Goal: Task Accomplishment & Management: Use online tool/utility

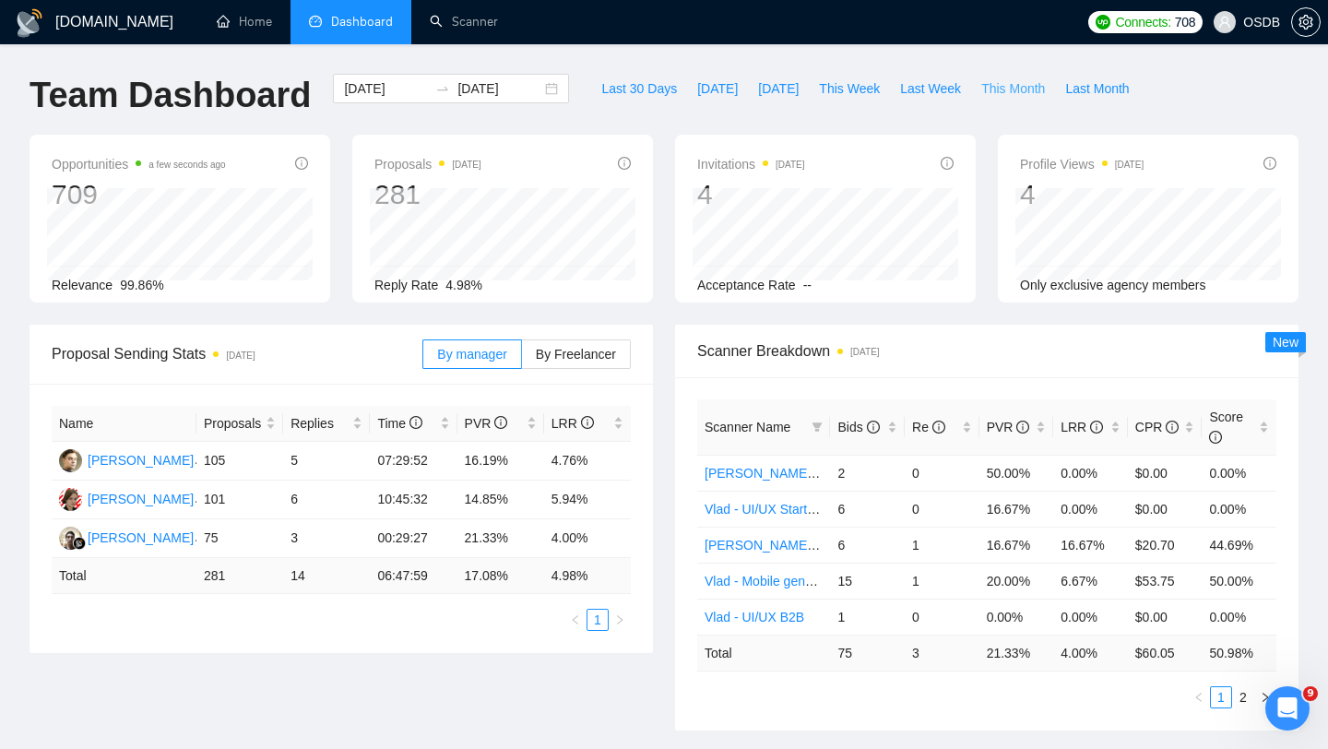
click at [1003, 83] on span "This Month" at bounding box center [1013, 88] width 64 height 20
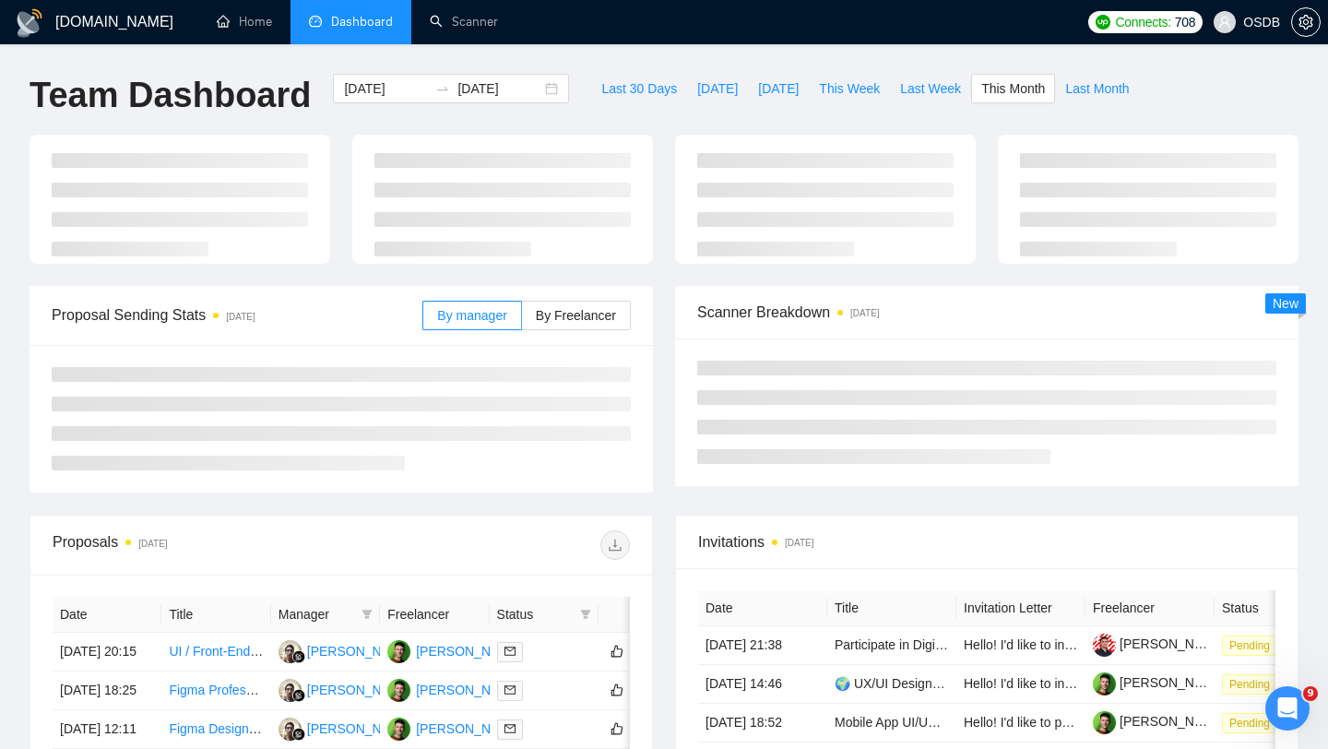
type input "[DATE]"
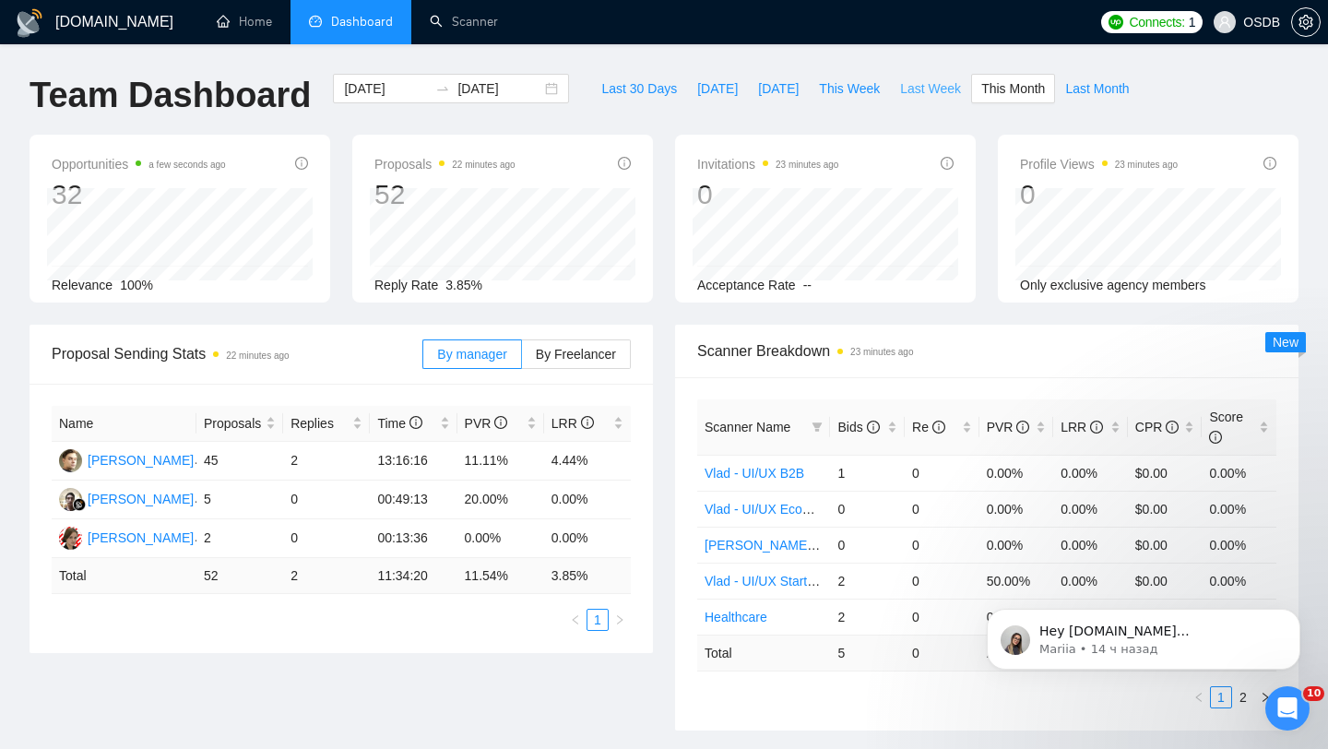
click at [959, 91] on span "Last Week" at bounding box center [930, 88] width 61 height 20
type input "[DATE]"
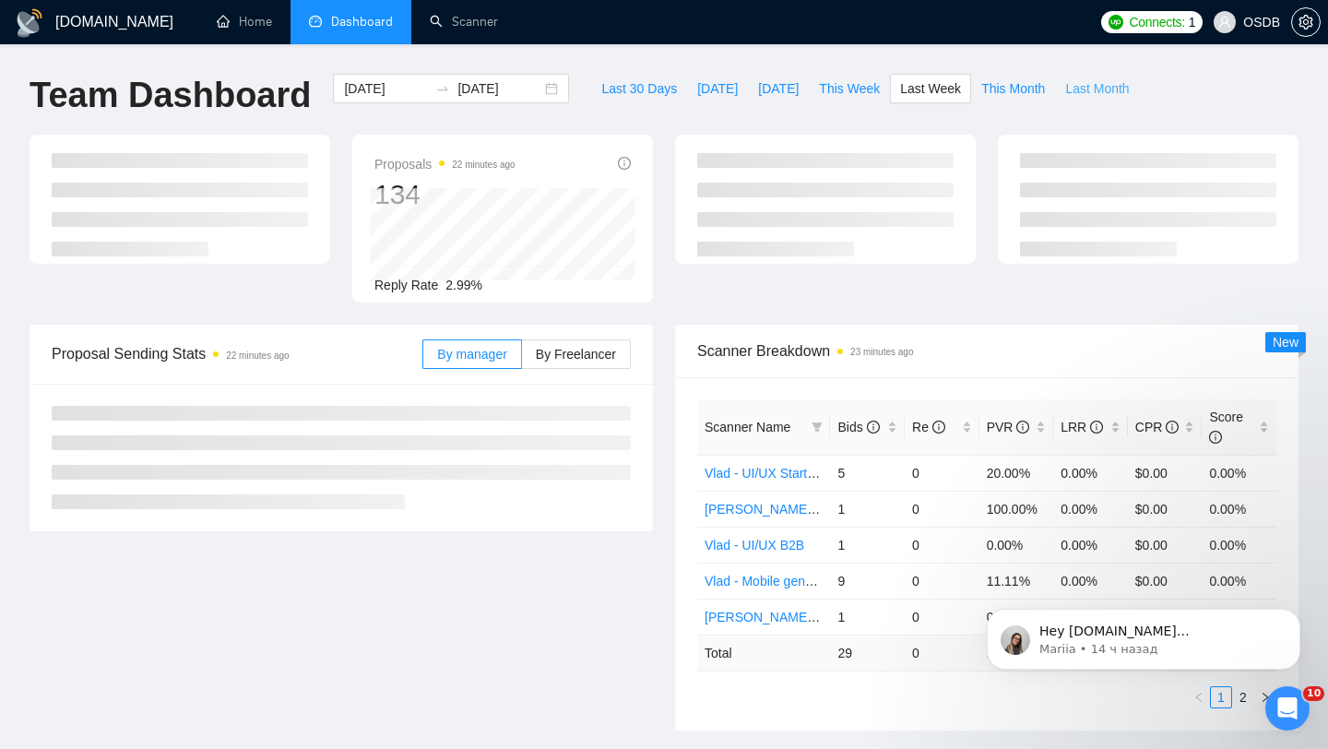
click at [1120, 87] on span "Last Month" at bounding box center [1097, 88] width 64 height 20
type input "[DATE]"
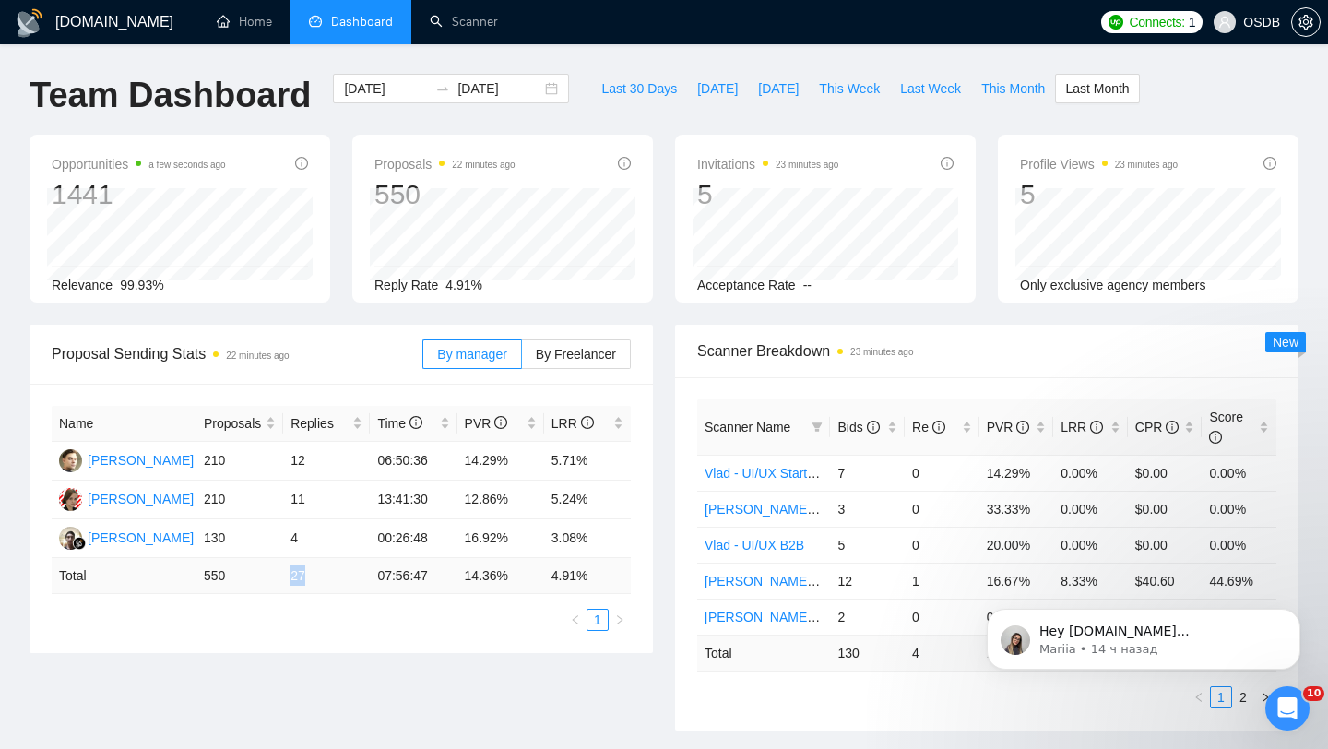
drag, startPoint x: 276, startPoint y: 576, endPoint x: 356, endPoint y: 572, distance: 80.4
click at [356, 572] on tr "Total 550 27 07:56:47 14.36 % 4.91 %" at bounding box center [341, 576] width 579 height 36
click at [576, 568] on td "4.91 %" at bounding box center [587, 576] width 87 height 36
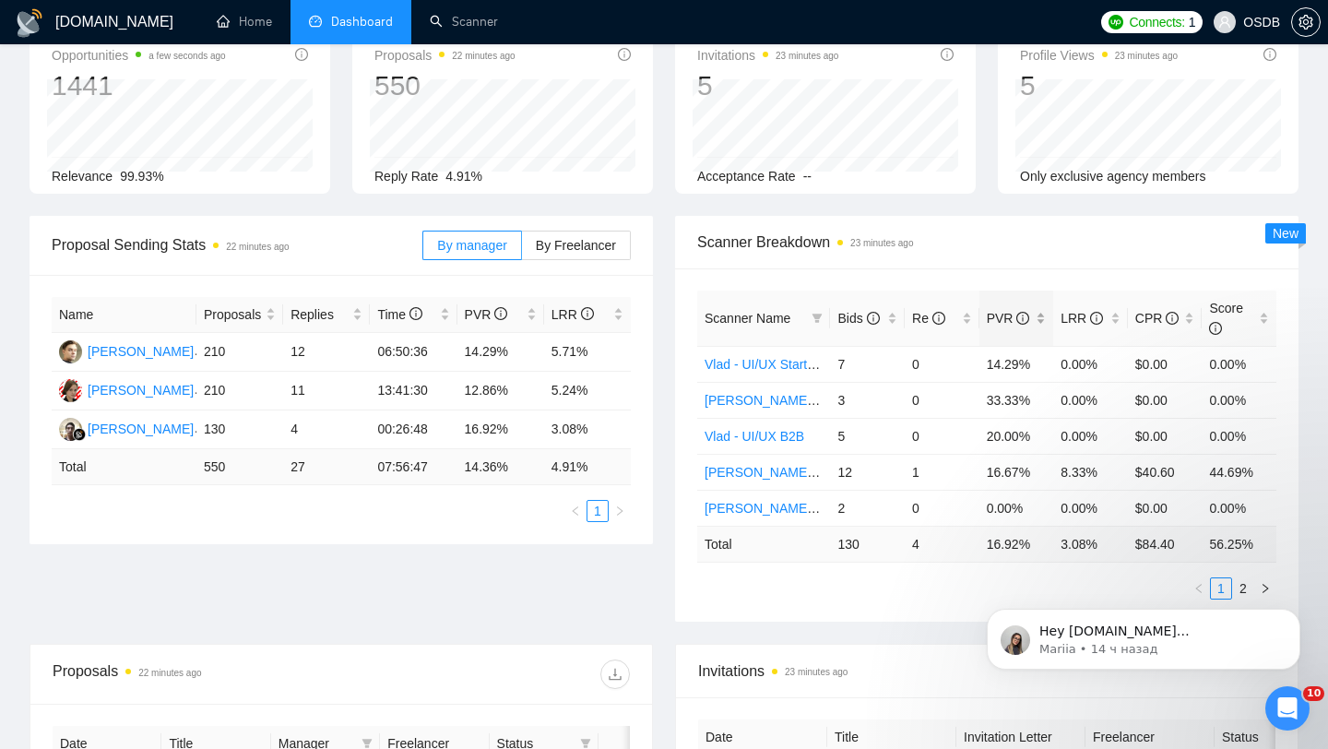
scroll to position [87, 0]
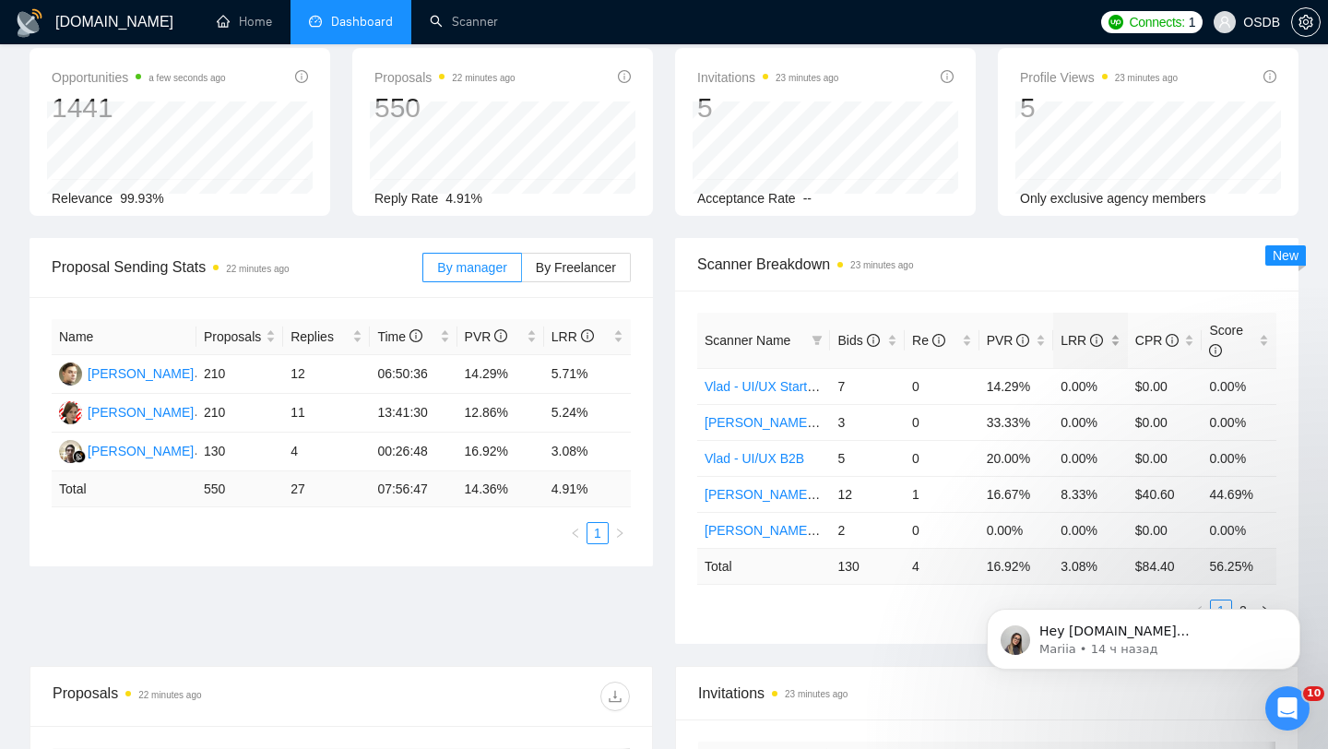
click at [1103, 332] on span "LRR" at bounding box center [1084, 340] width 46 height 20
click at [1083, 388] on td "8.33%" at bounding box center [1090, 386] width 75 height 36
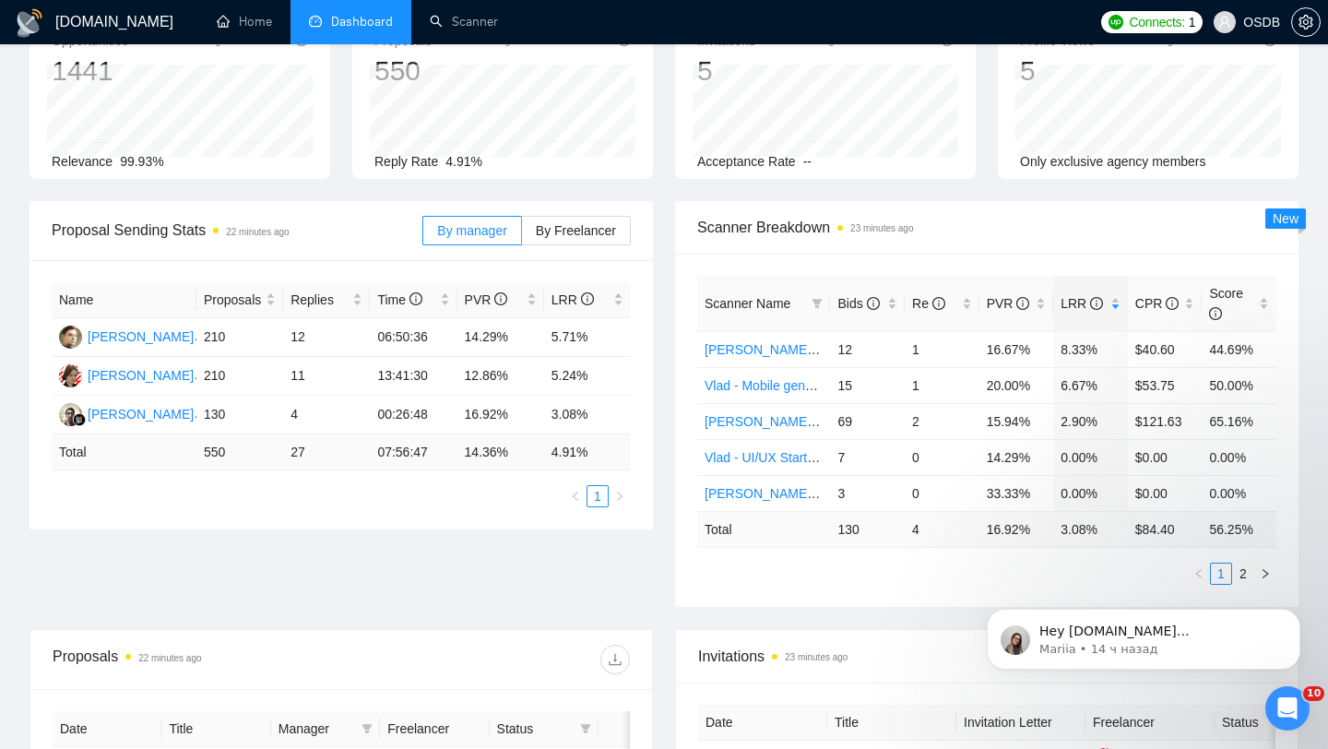
scroll to position [155, 0]
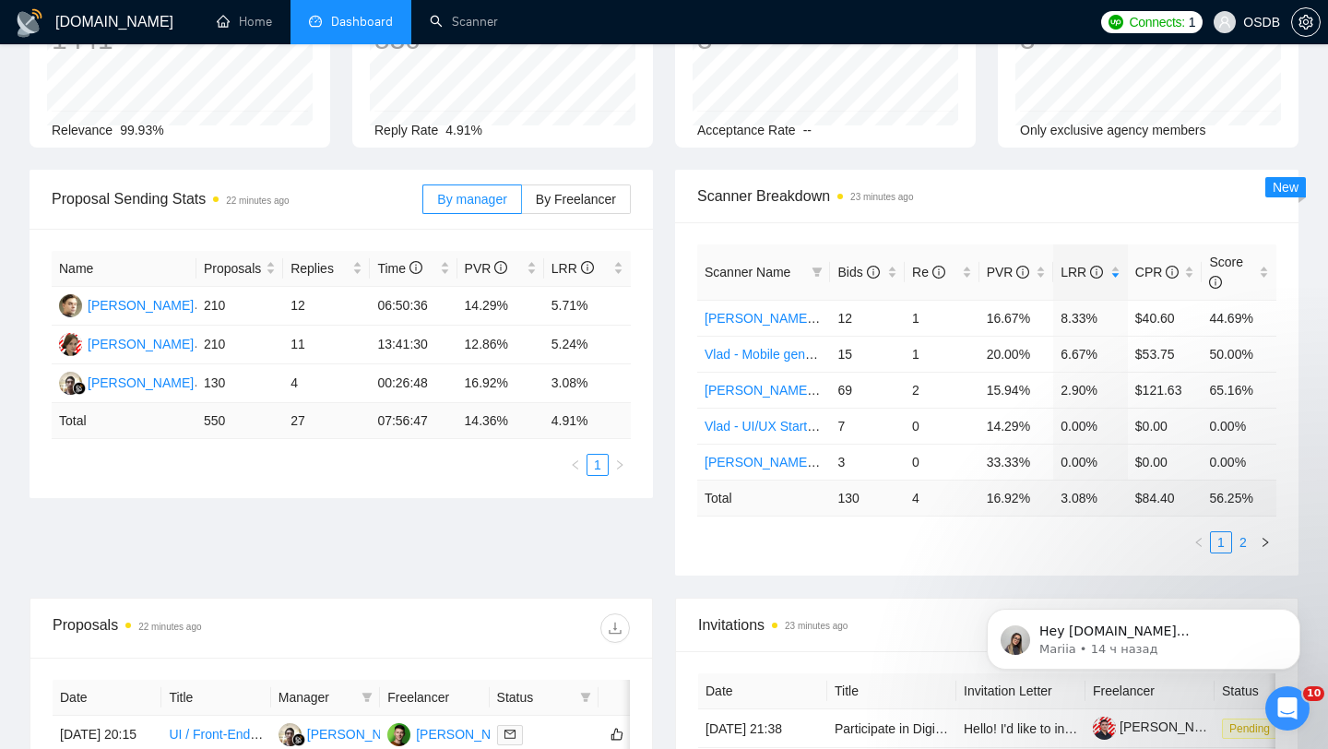
click at [1246, 548] on link "2" at bounding box center [1243, 542] width 20 height 20
click at [1224, 540] on link "1" at bounding box center [1221, 542] width 20 height 20
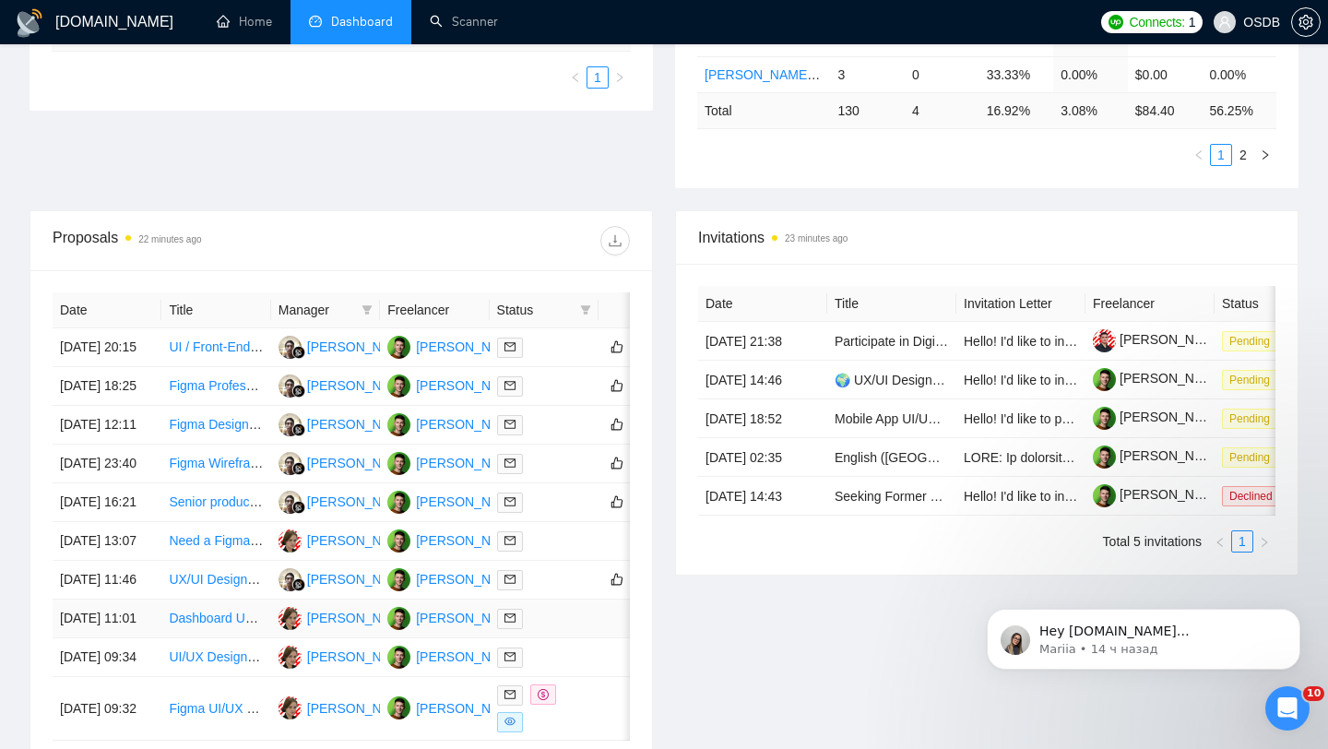
scroll to position [0, 0]
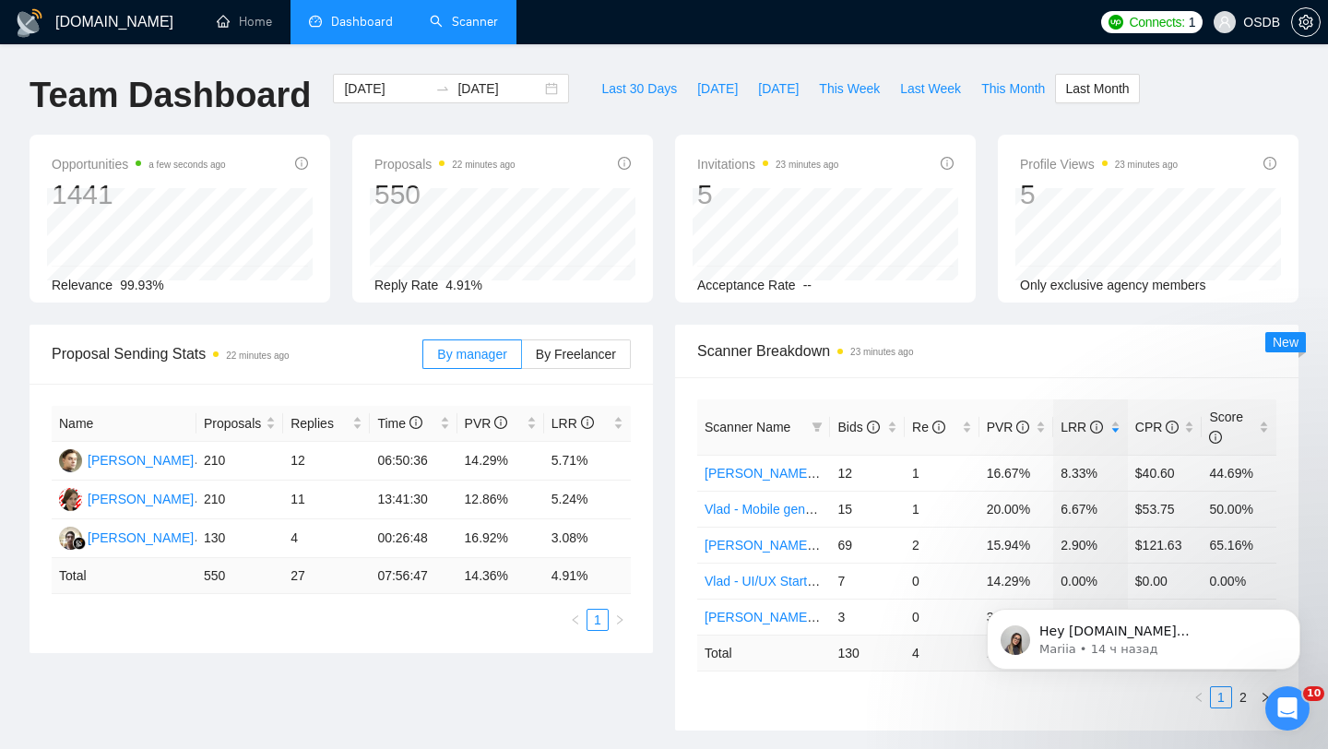
click at [474, 25] on link "Scanner" at bounding box center [464, 22] width 68 height 16
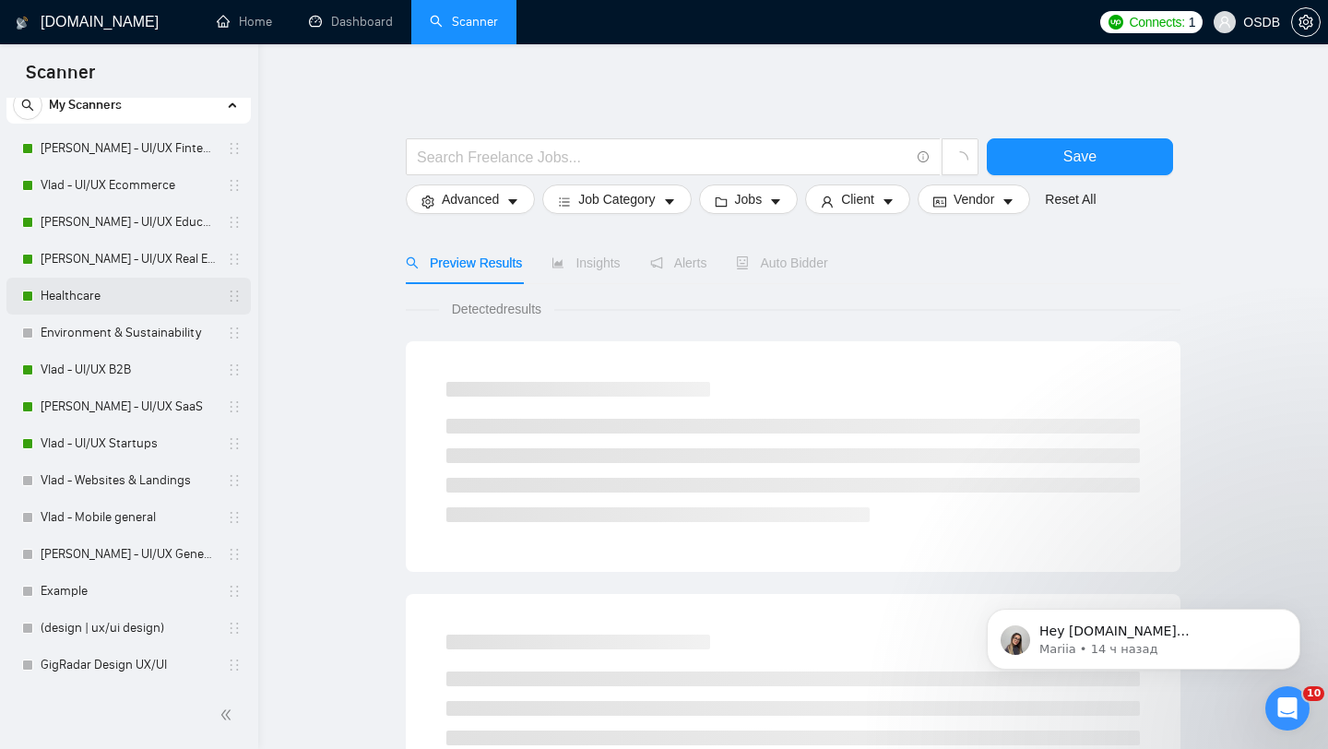
scroll to position [60, 0]
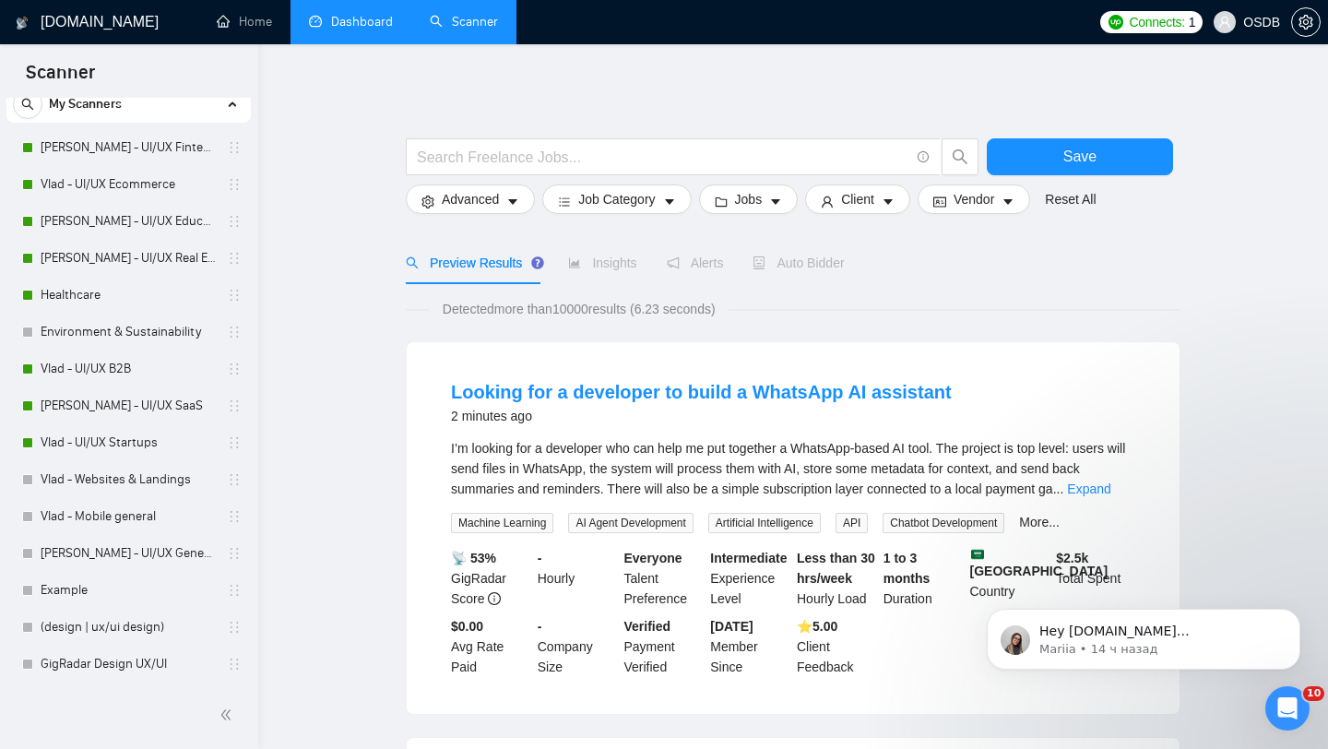
click at [349, 30] on link "Dashboard" at bounding box center [351, 22] width 84 height 16
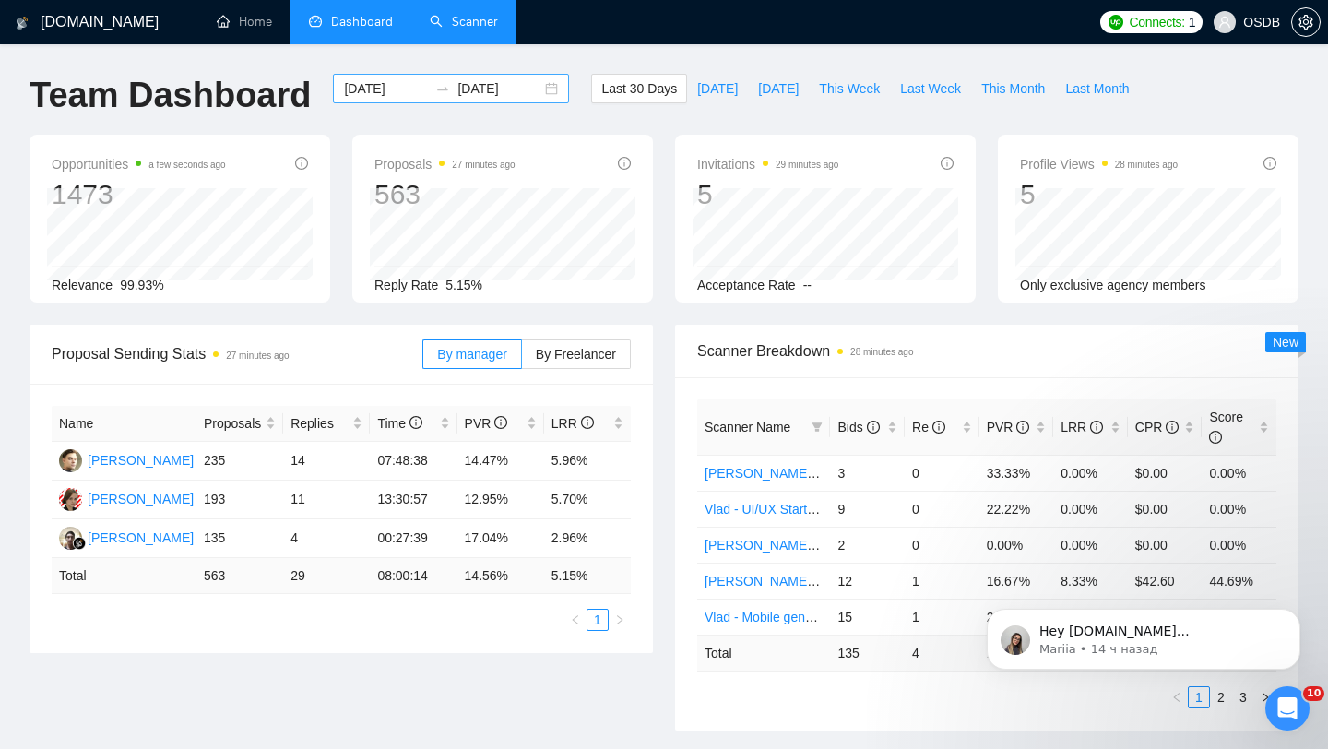
click at [538, 97] on div "[DATE] [DATE]" at bounding box center [451, 89] width 236 height 30
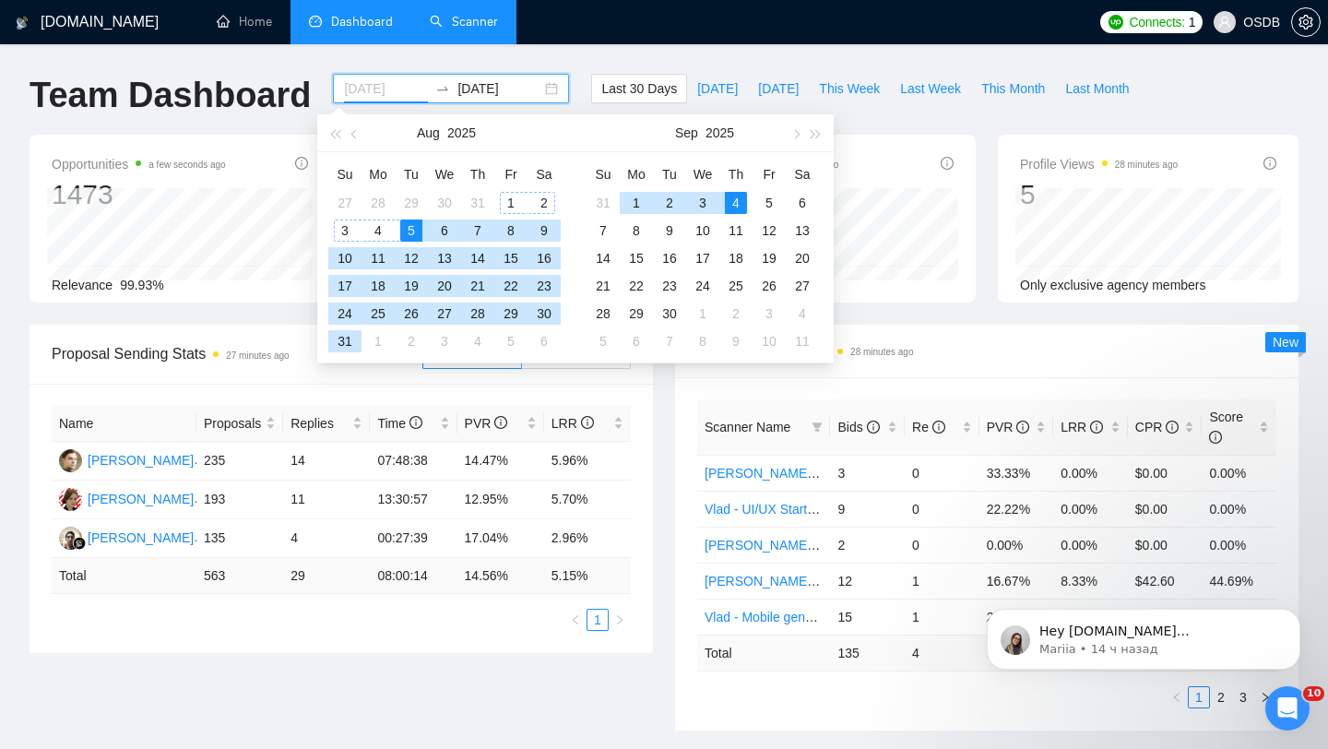
click at [508, 196] on div "1" at bounding box center [511, 203] width 22 height 22
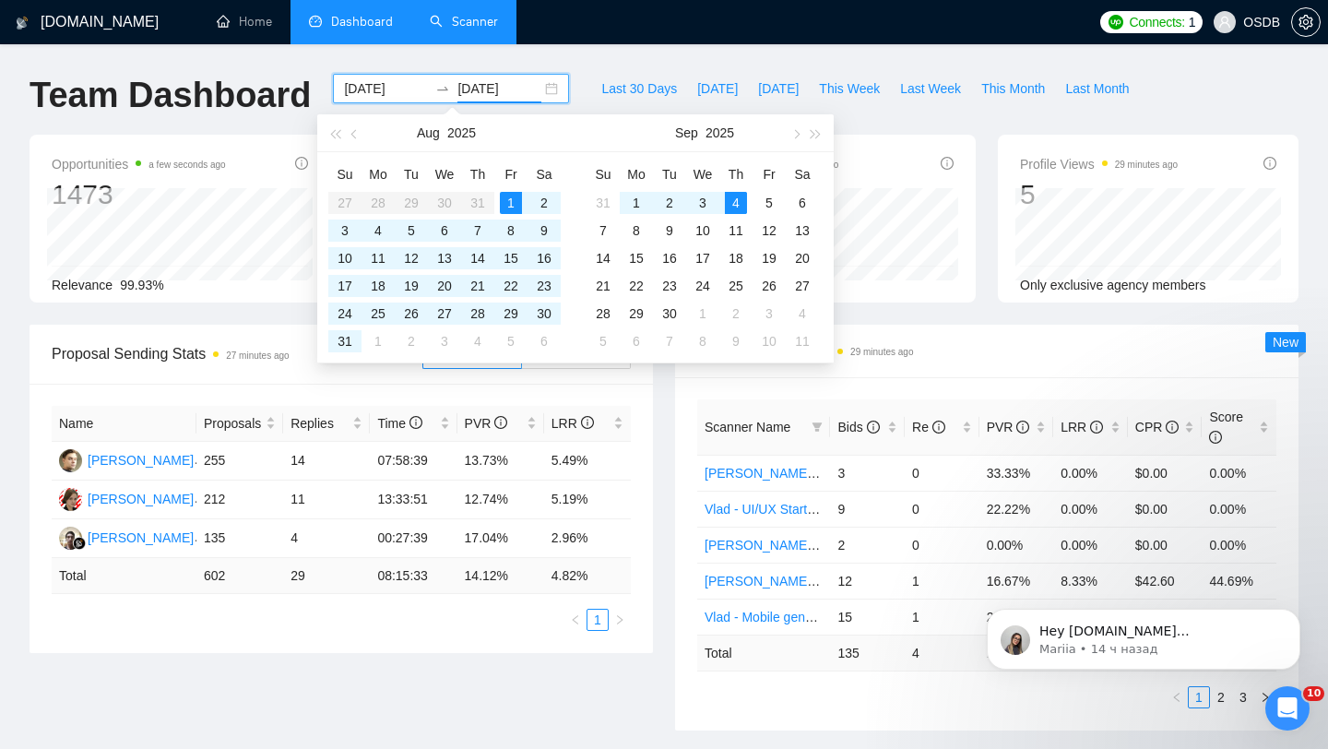
click at [372, 200] on table "Su Mo Tu We Th Fr Sa 27 28 29 30 31 1 2 3 4 5 6 7 8 9 10 11 12 13 14 15 16 17 1…" at bounding box center [444, 258] width 232 height 196
click at [376, 78] on input "[DATE]" at bounding box center [386, 88] width 84 height 20
type input "[DATE]"
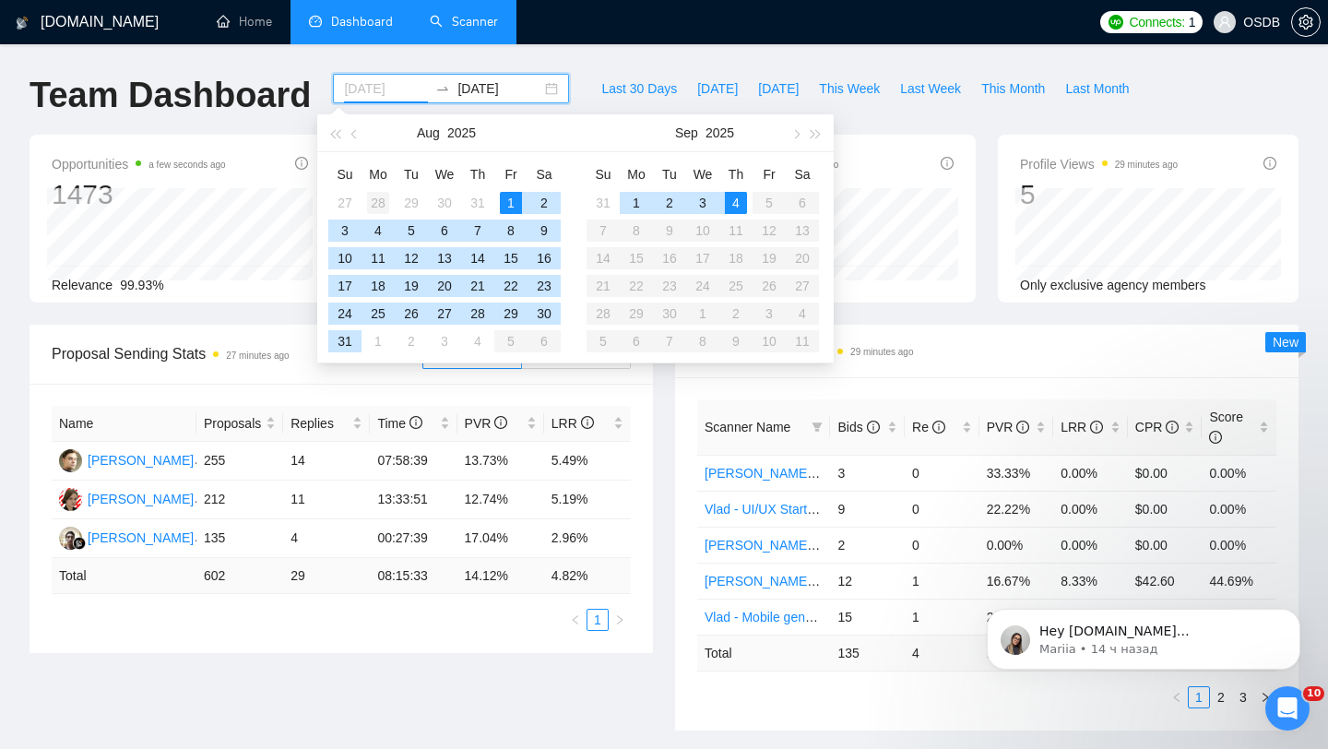
click at [378, 205] on div "28" at bounding box center [378, 203] width 22 height 22
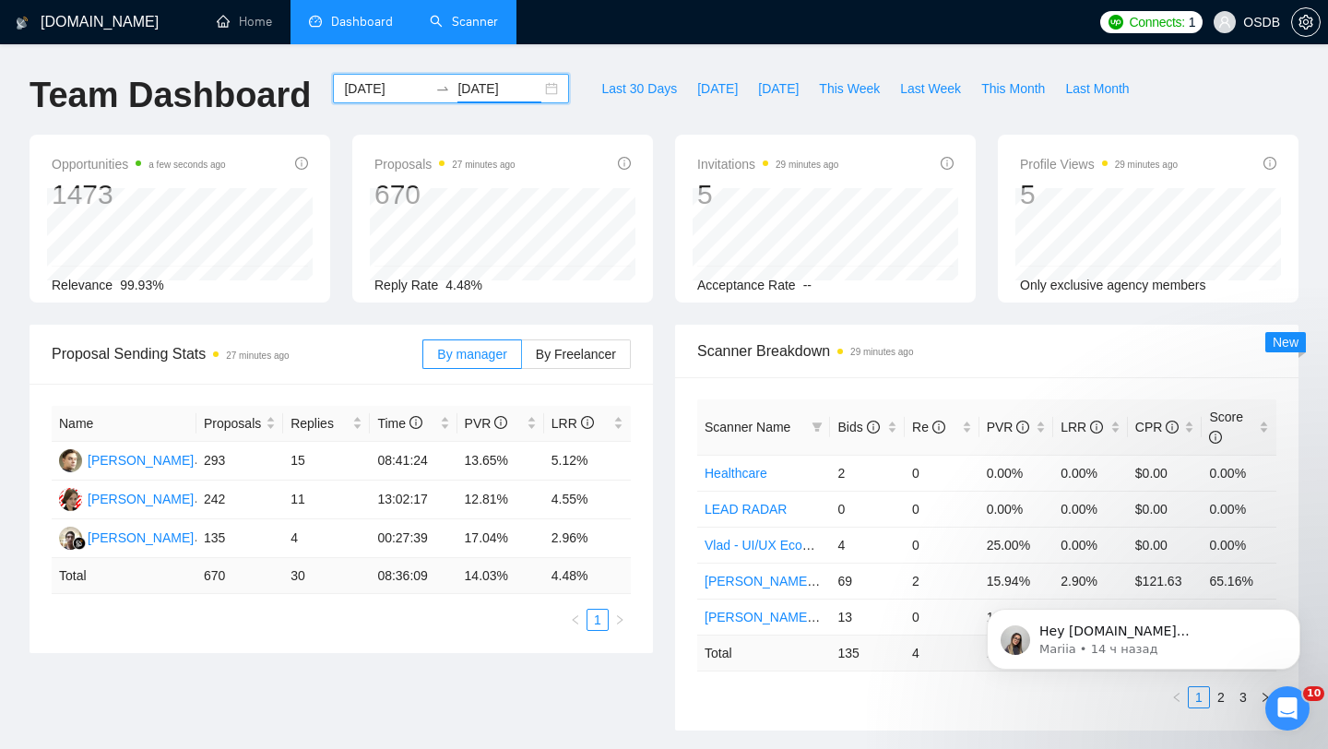
click at [489, 90] on input "[DATE]" at bounding box center [499, 88] width 84 height 20
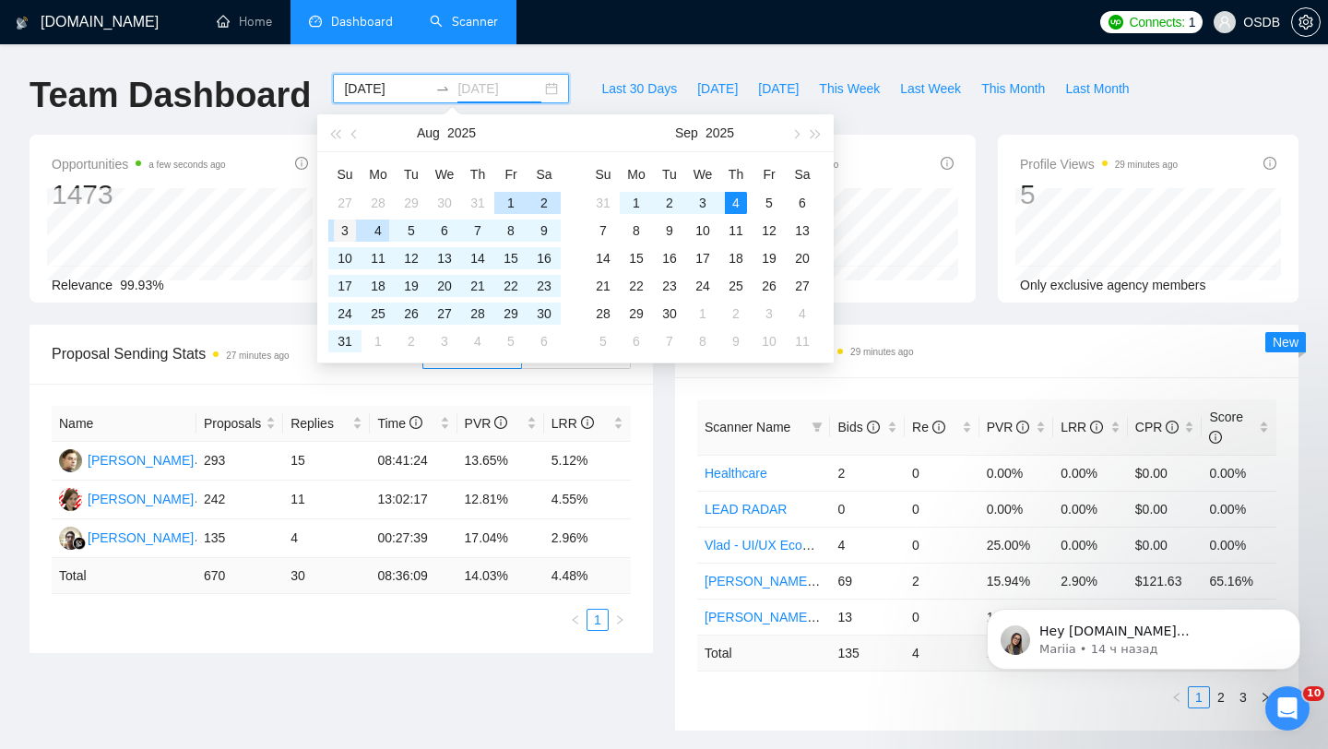
type input "[DATE]"
click at [343, 231] on div "3" at bounding box center [345, 231] width 22 height 22
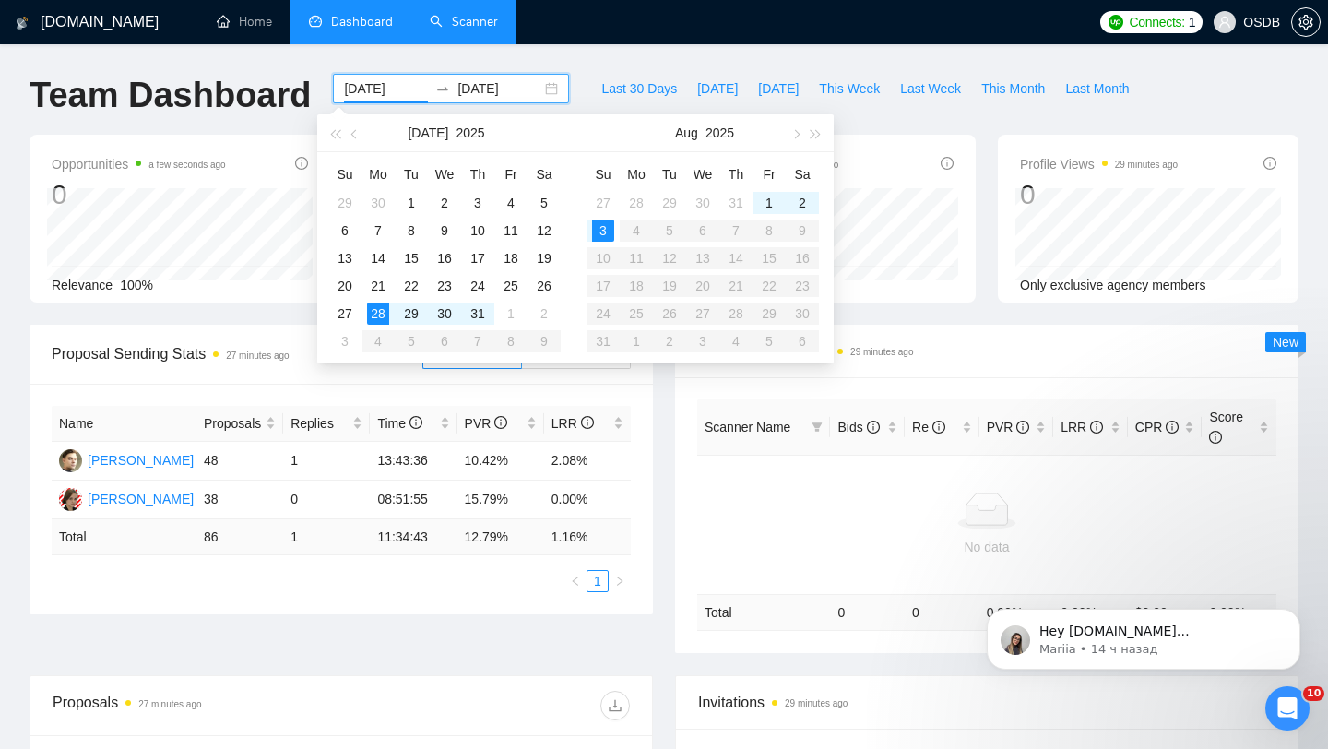
click at [263, 315] on div "Opportunities a few seconds ago 0 Relevance 100% Proposals 27 minutes ago 86 Re…" at bounding box center [663, 230] width 1291 height 190
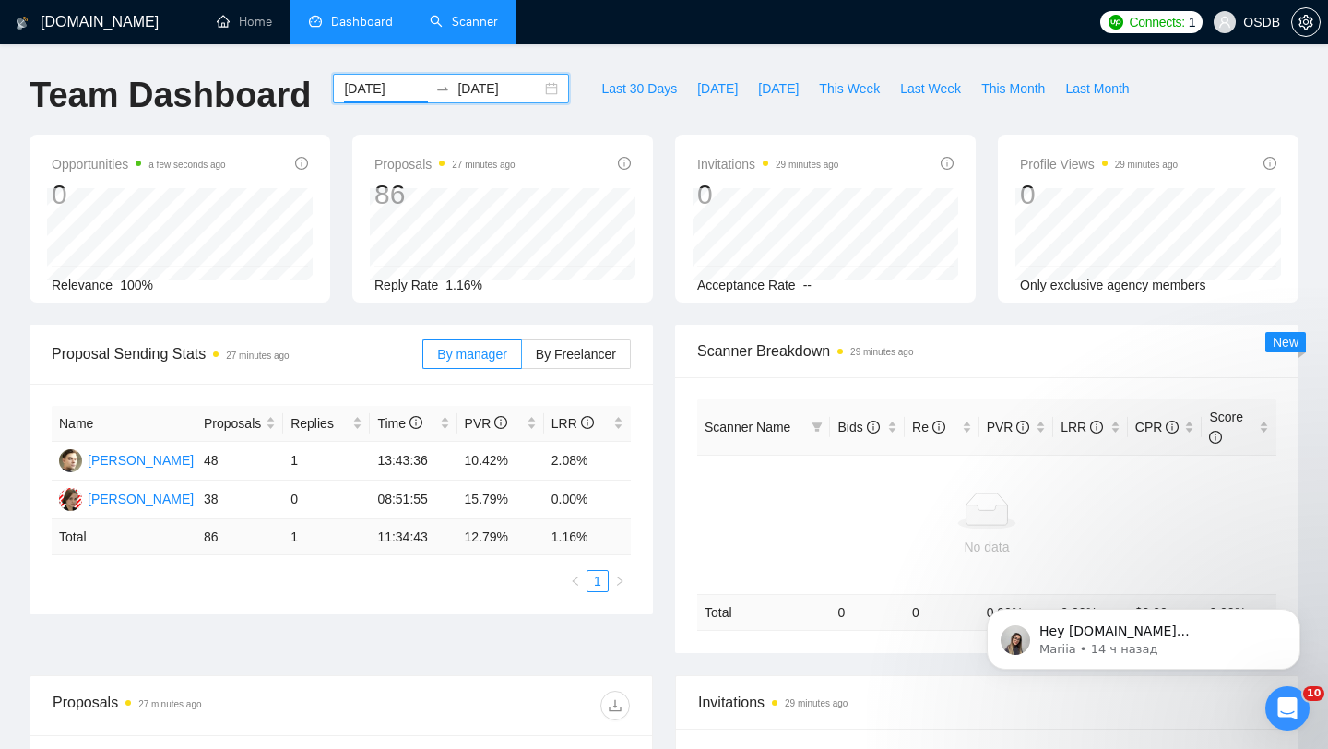
click at [532, 89] on div "[DATE] [DATE]" at bounding box center [451, 89] width 236 height 30
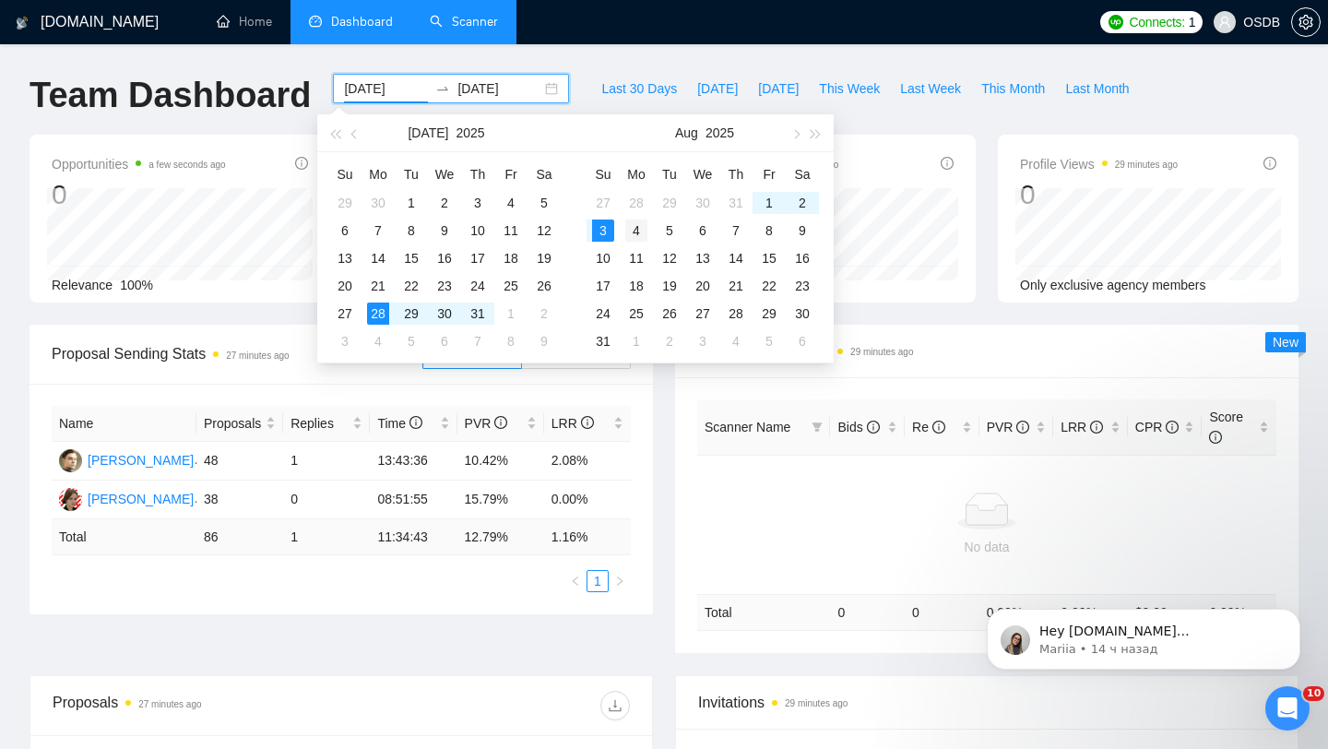
type input "[DATE]"
click at [632, 230] on div "4" at bounding box center [636, 231] width 22 height 22
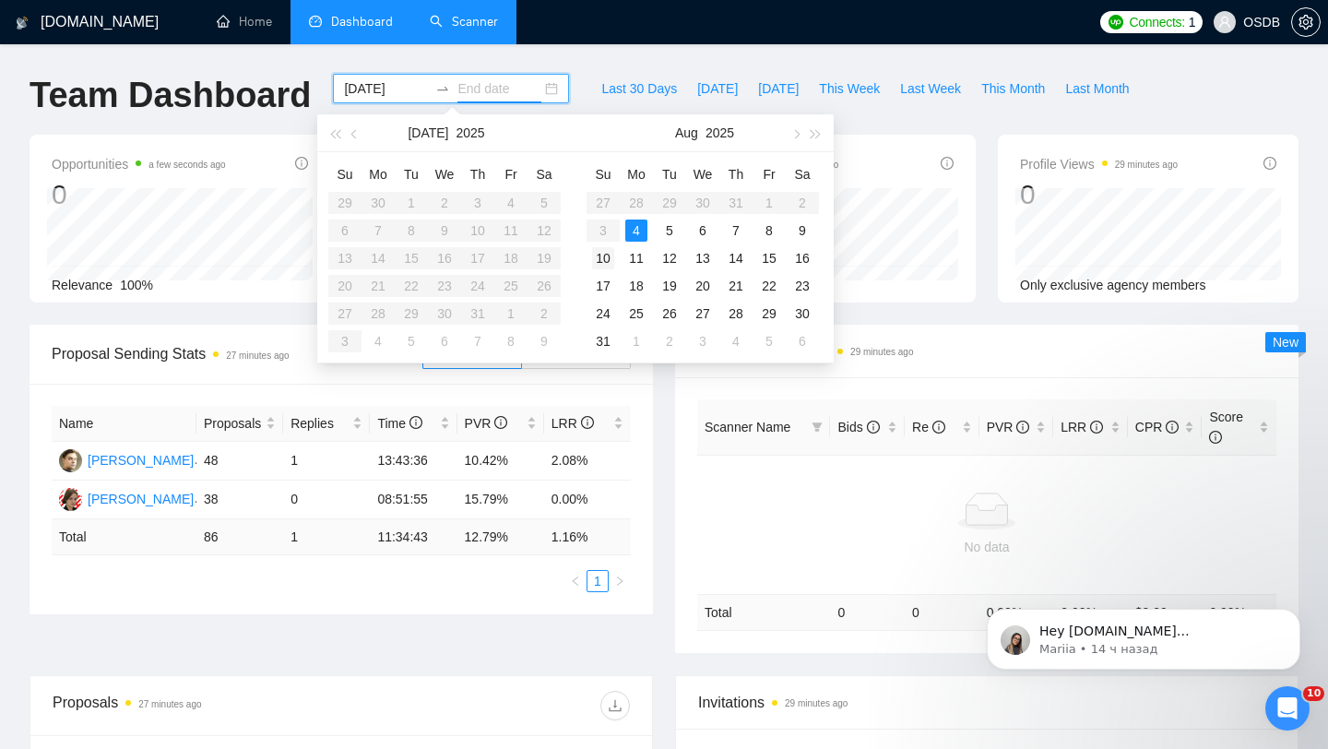
type input "[DATE]"
click at [607, 249] on div "10" at bounding box center [603, 258] width 22 height 22
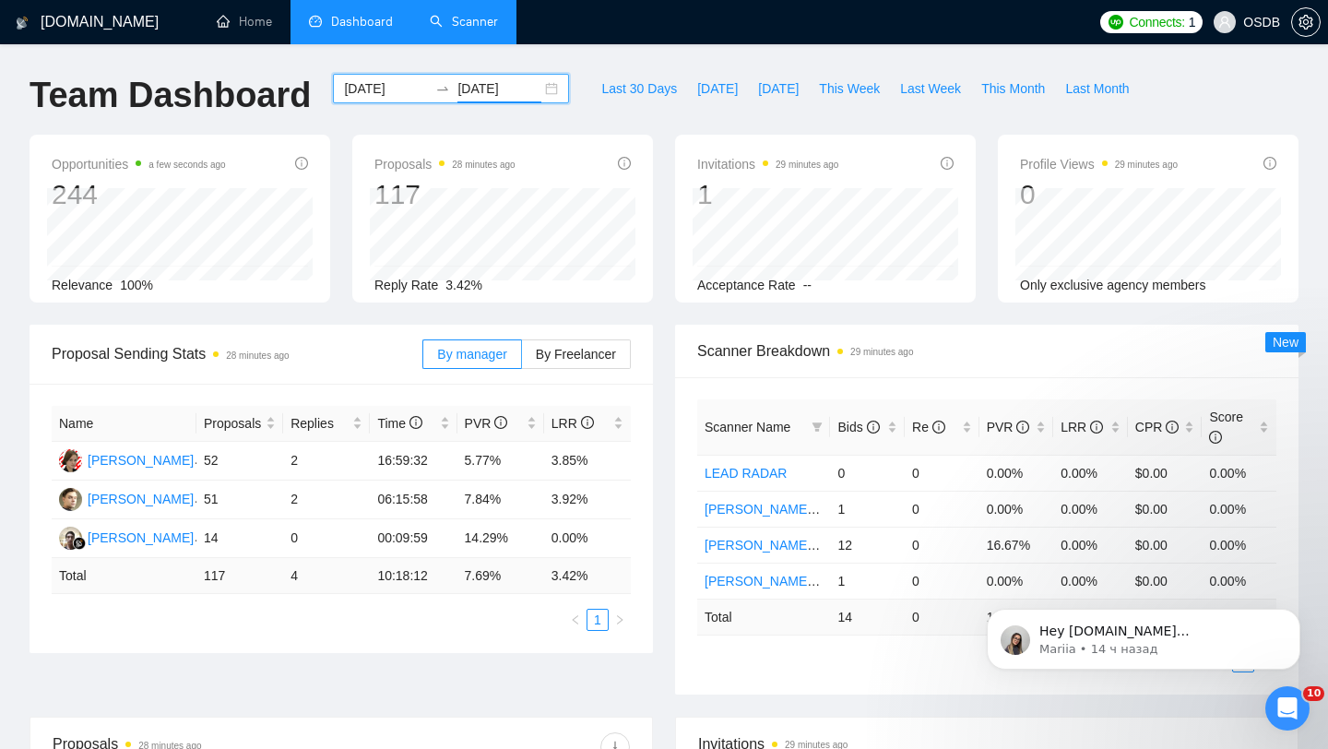
click at [540, 93] on div "[DATE] [DATE]" at bounding box center [451, 89] width 236 height 30
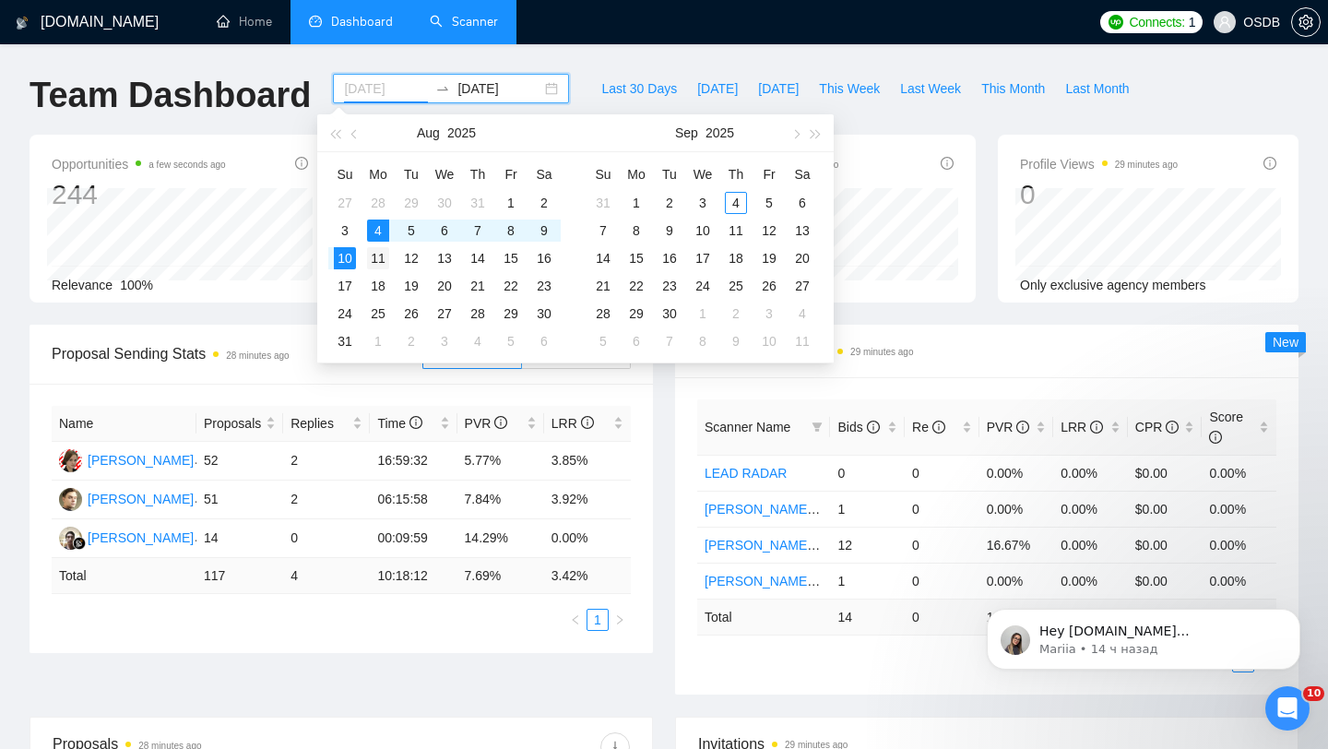
type input "[DATE]"
click at [374, 254] on div "11" at bounding box center [378, 258] width 22 height 22
type input "[DATE]"
click at [343, 288] on div "17" at bounding box center [345, 286] width 22 height 22
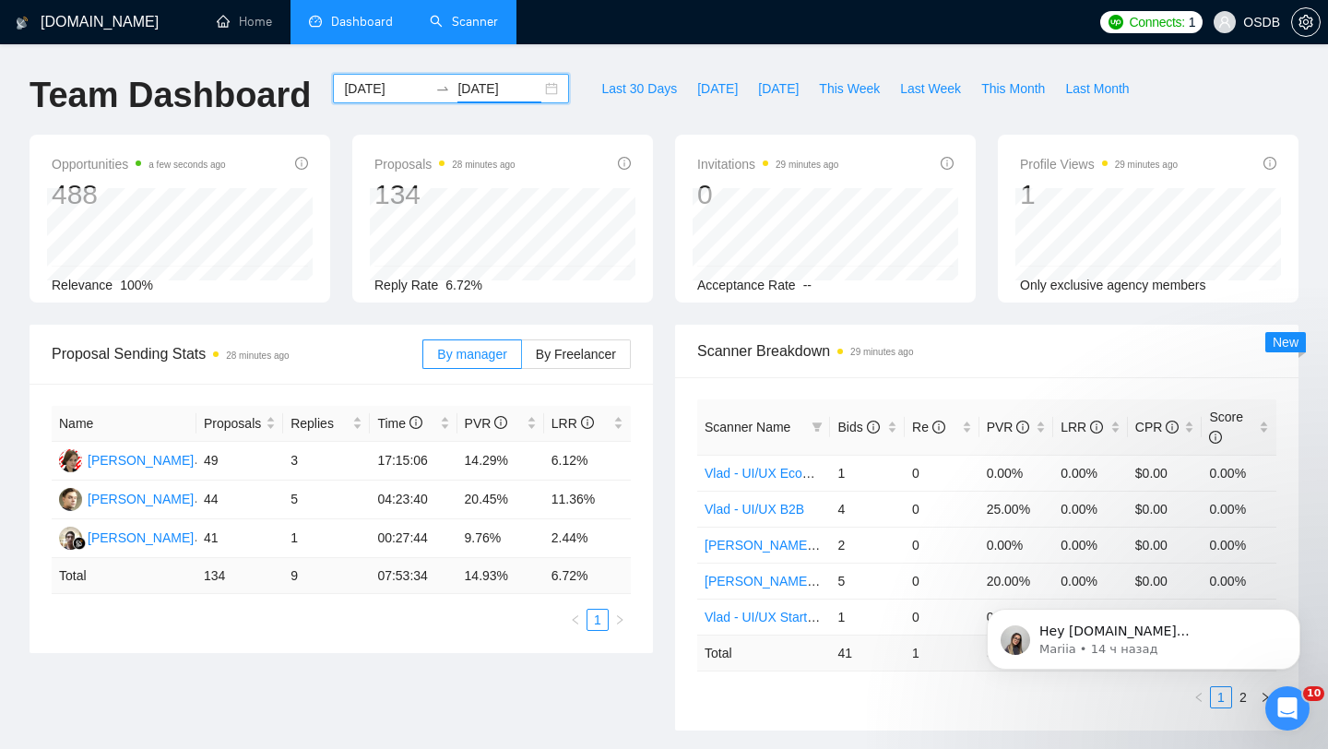
click at [531, 86] on div "[DATE] [DATE]" at bounding box center [451, 89] width 236 height 30
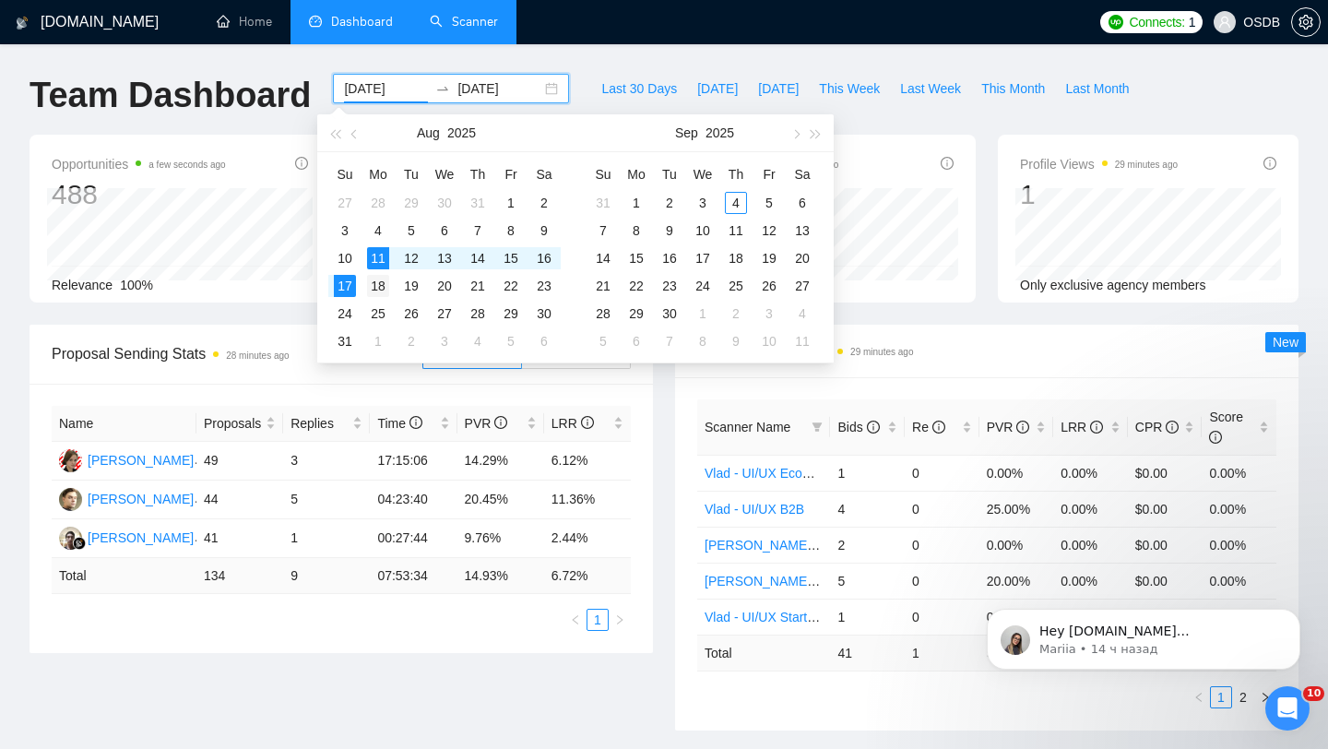
type input "[DATE]"
click at [382, 282] on div "18" at bounding box center [378, 286] width 22 height 22
type input "[DATE]"
click at [337, 314] on div "24" at bounding box center [345, 314] width 22 height 22
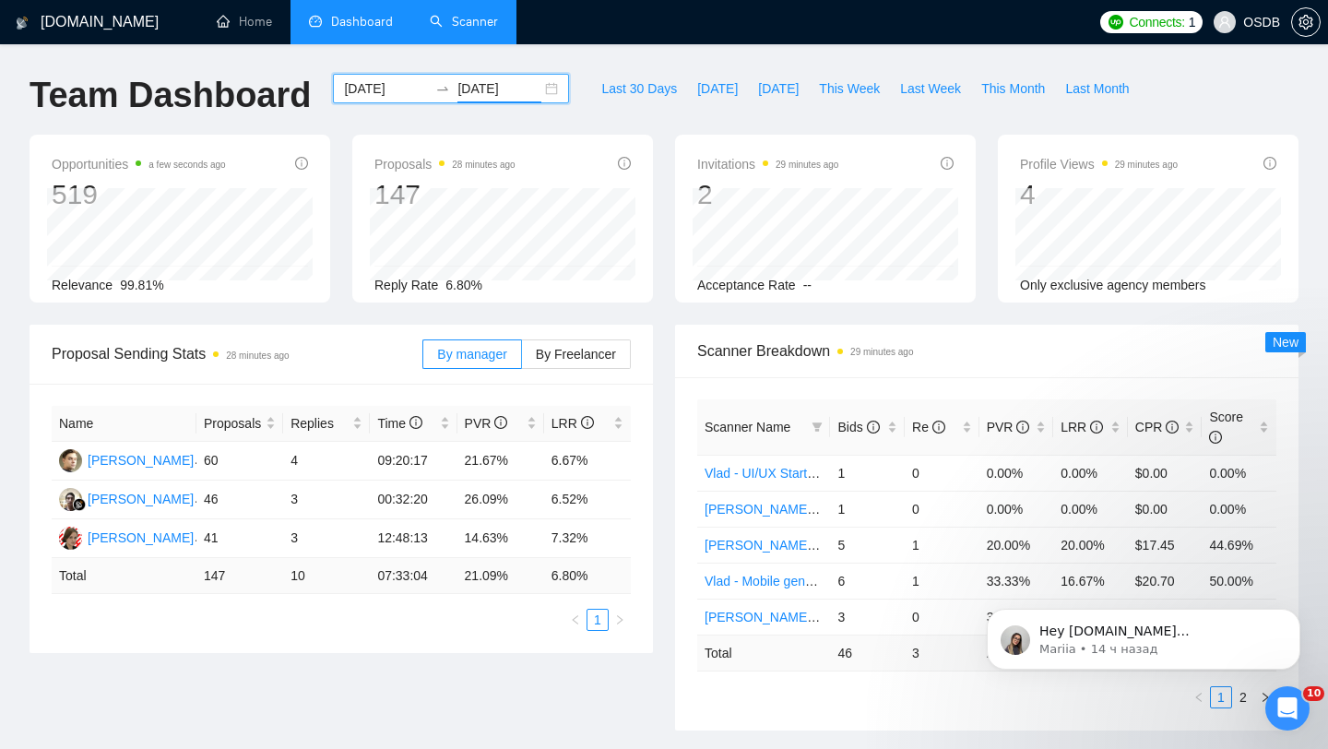
click at [531, 83] on div "[DATE] [DATE]" at bounding box center [451, 89] width 236 height 30
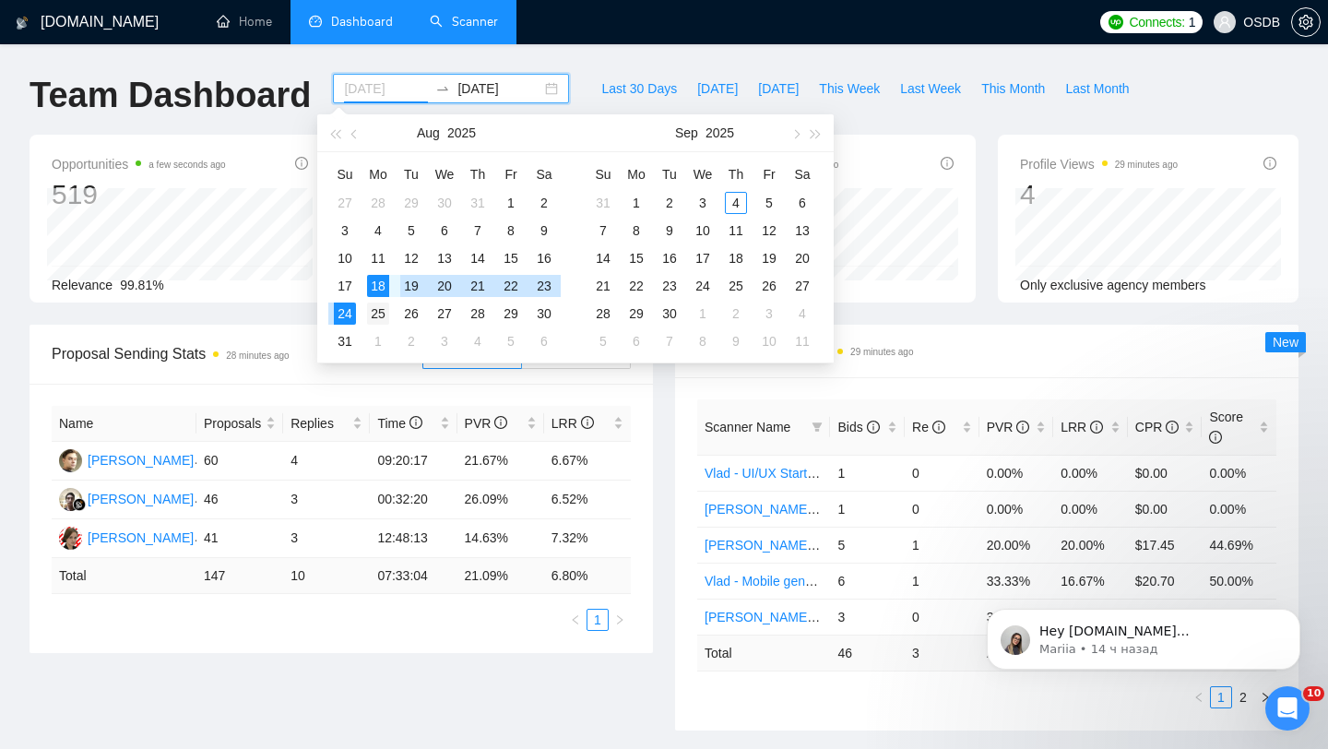
type input "[DATE]"
click at [380, 311] on div "25" at bounding box center [378, 314] width 22 height 22
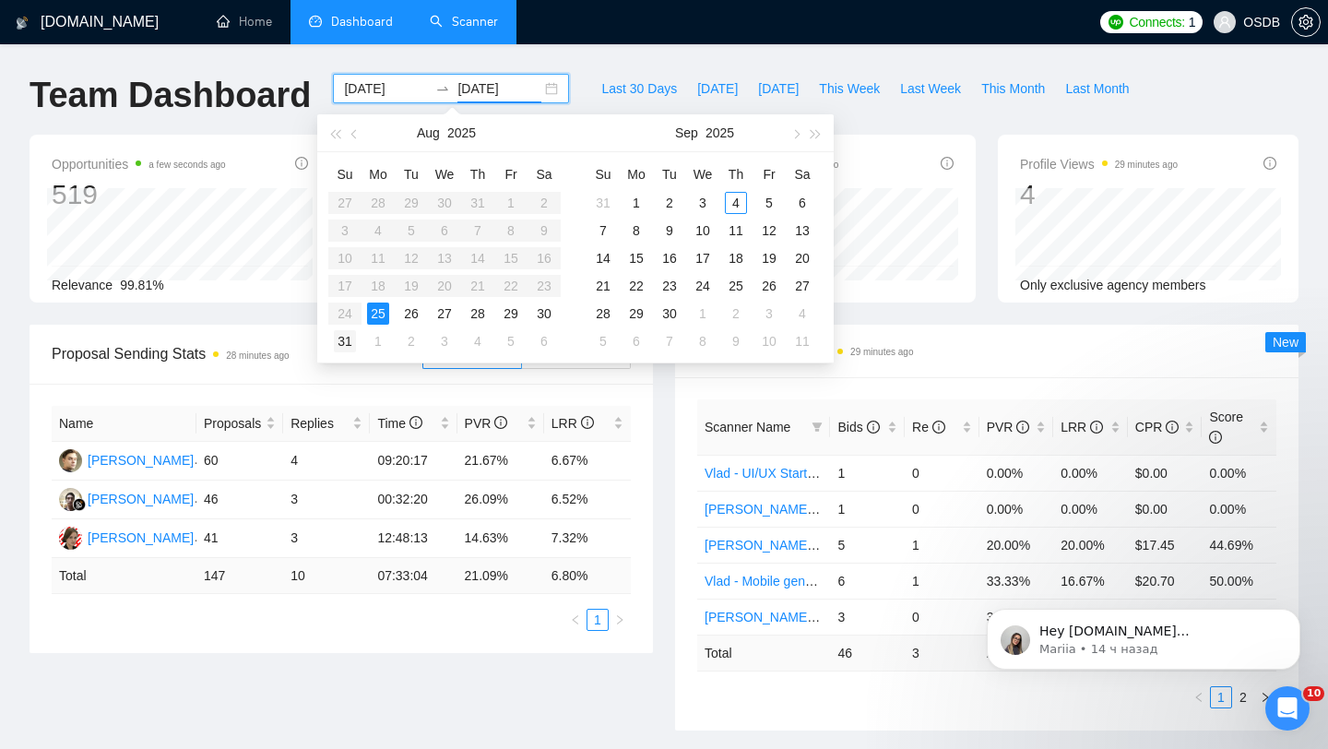
type input "[DATE]"
click at [343, 348] on div "31" at bounding box center [345, 341] width 22 height 22
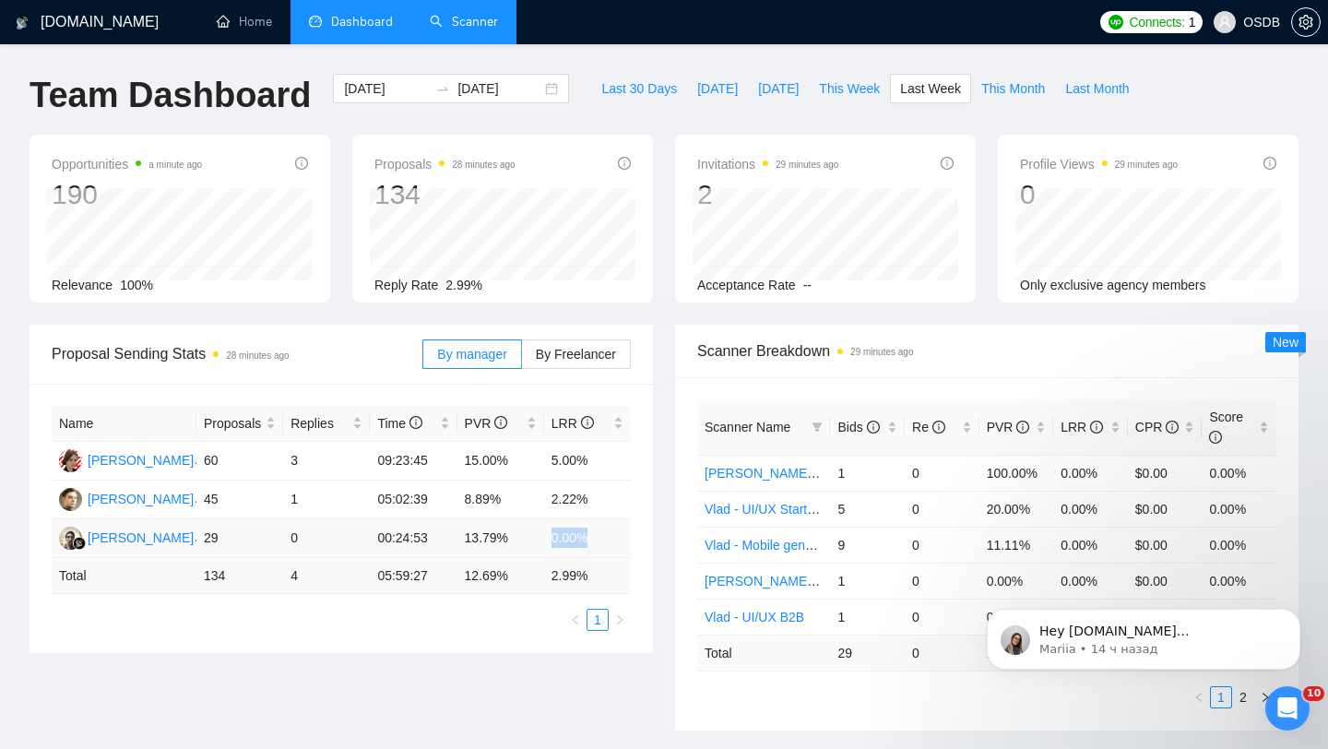
drag, startPoint x: 549, startPoint y: 538, endPoint x: 590, endPoint y: 538, distance: 41.5
click at [590, 538] on td "0.00%" at bounding box center [587, 538] width 87 height 39
click at [576, 502] on td "2.22%" at bounding box center [587, 500] width 87 height 39
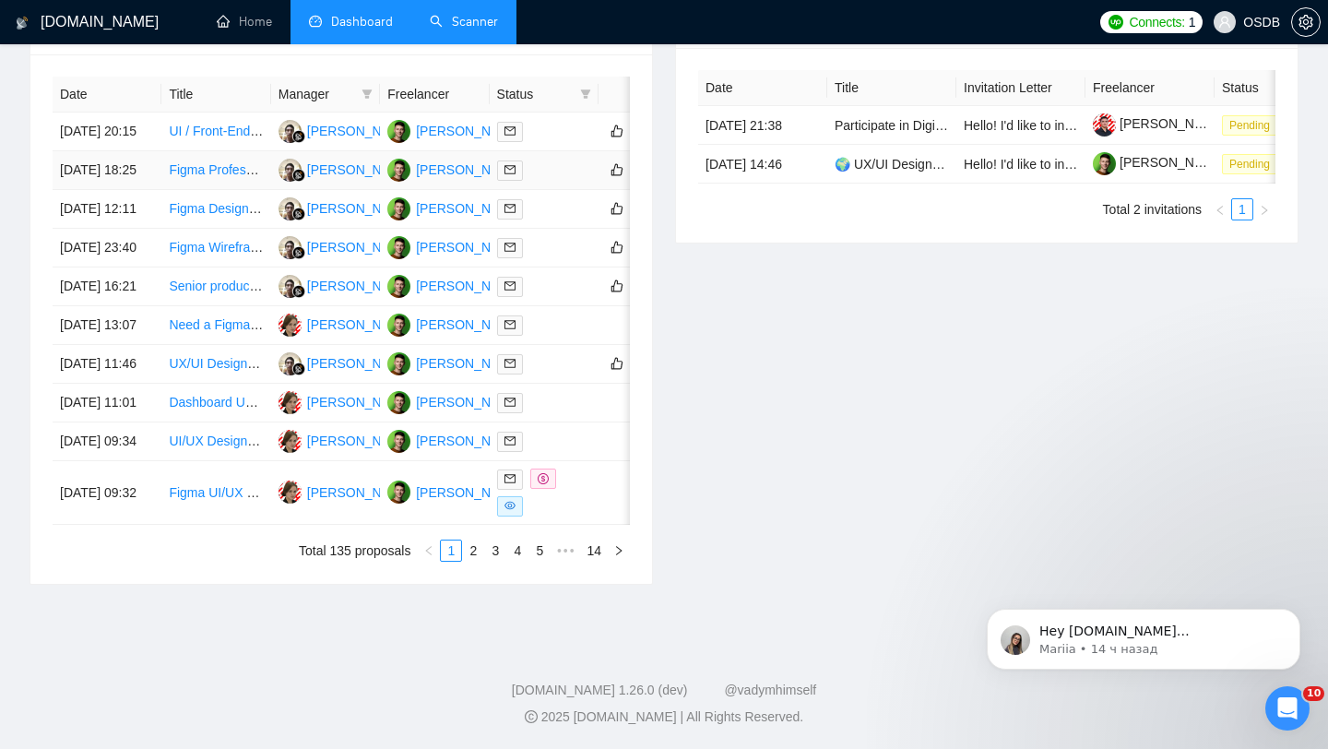
scroll to position [915, 0]
click at [465, 548] on link "2" at bounding box center [473, 550] width 20 height 20
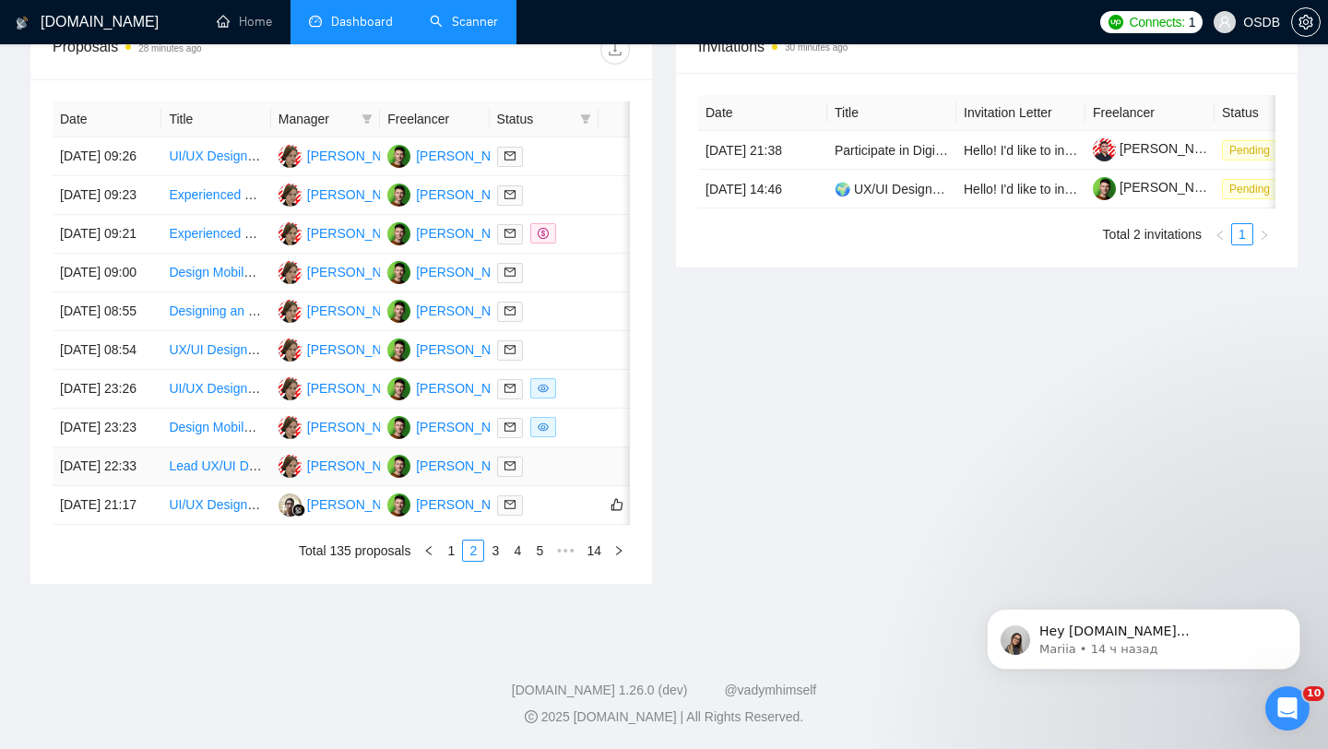
scroll to position [908, 0]
click at [490, 552] on link "3" at bounding box center [495, 550] width 20 height 20
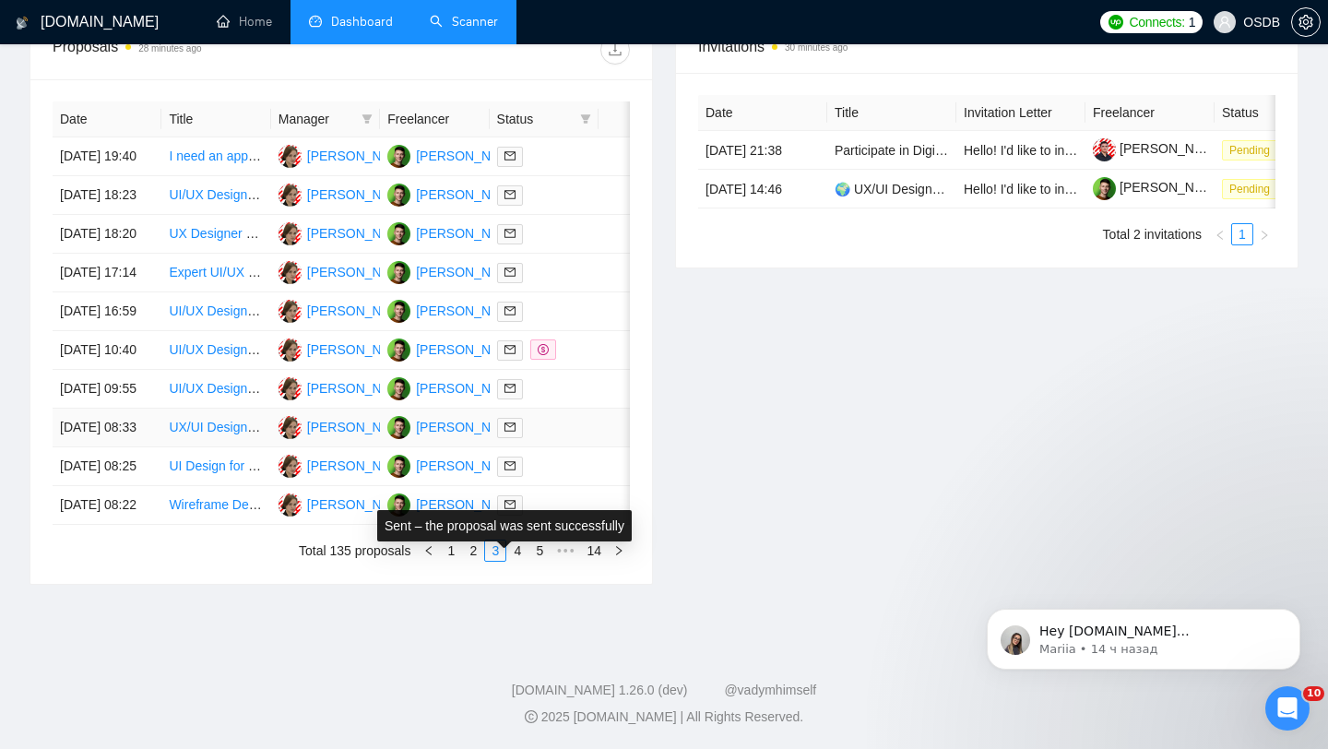
scroll to position [877, 0]
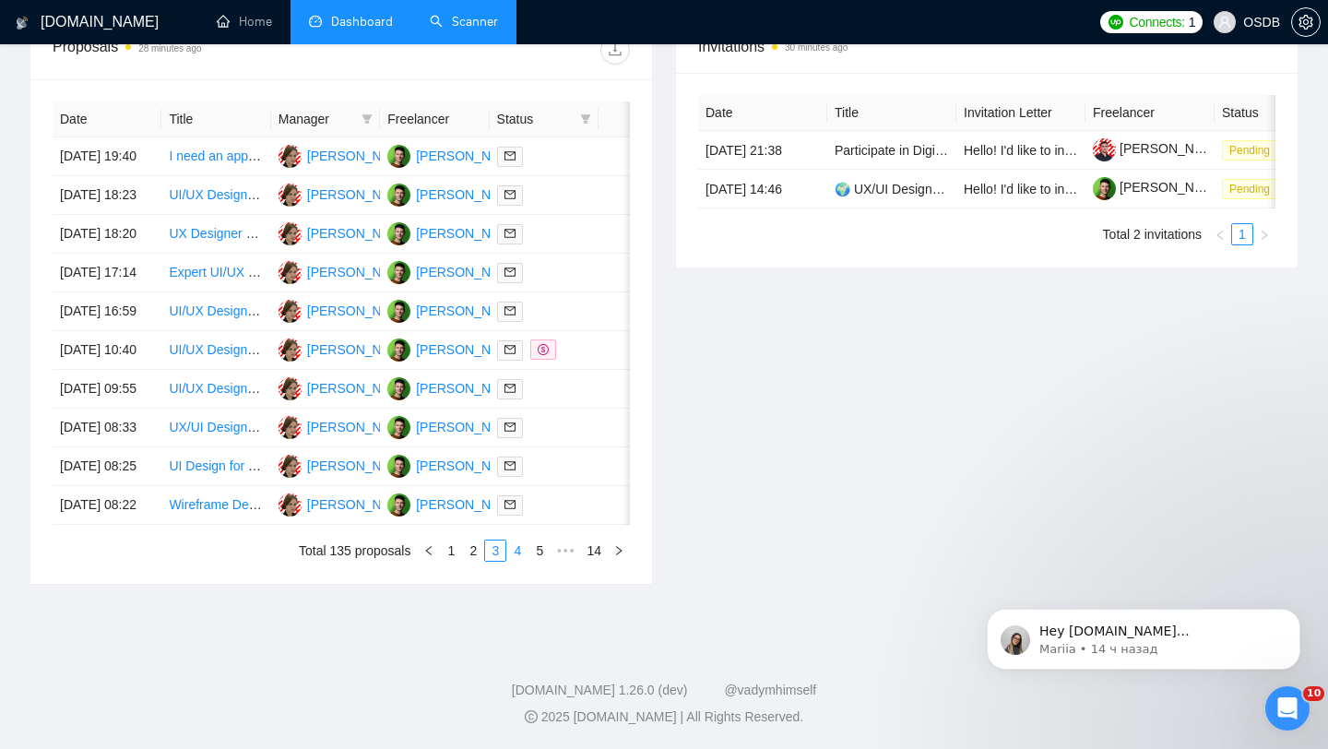
click at [517, 561] on link "4" at bounding box center [517, 550] width 20 height 20
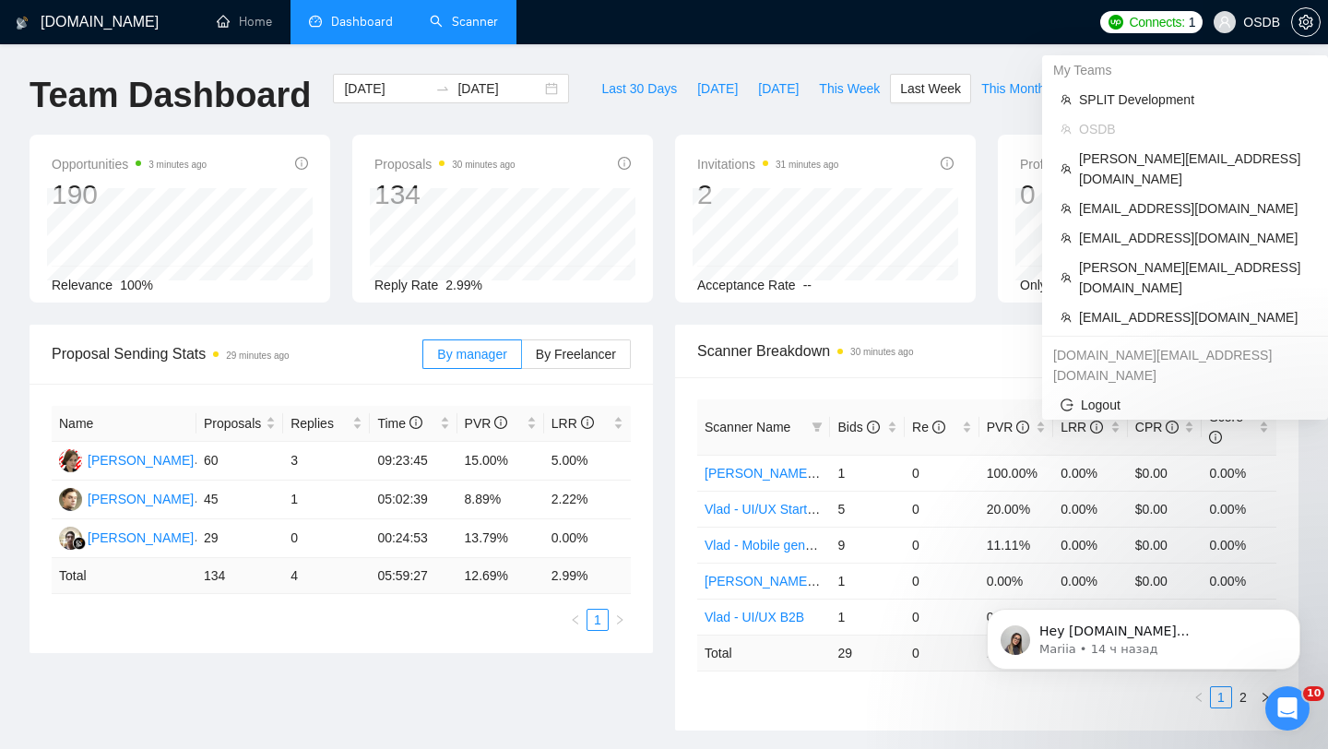
click at [1244, 20] on span "OSDB" at bounding box center [1247, 22] width 89 height 59
click at [1134, 228] on span "[EMAIL_ADDRESS][DOMAIN_NAME]" at bounding box center [1194, 238] width 231 height 20
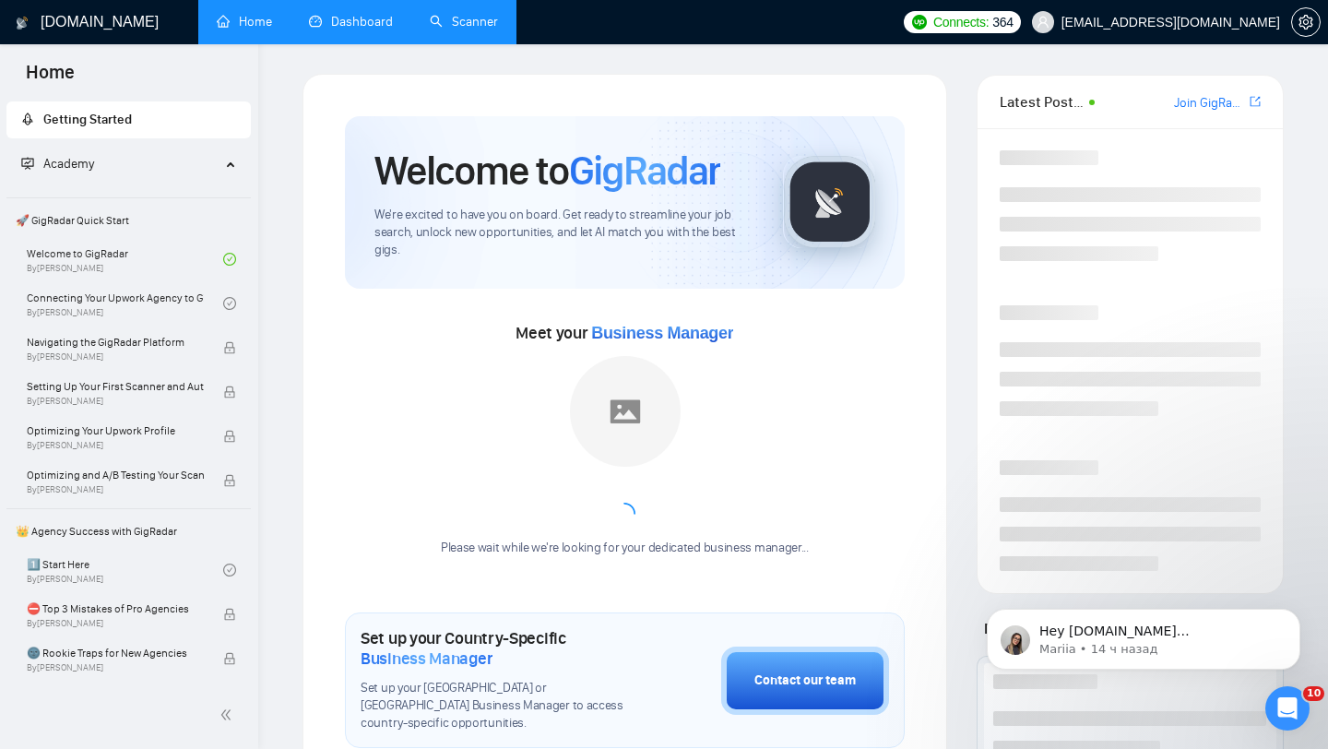
click at [380, 24] on link "Dashboard" at bounding box center [351, 22] width 84 height 16
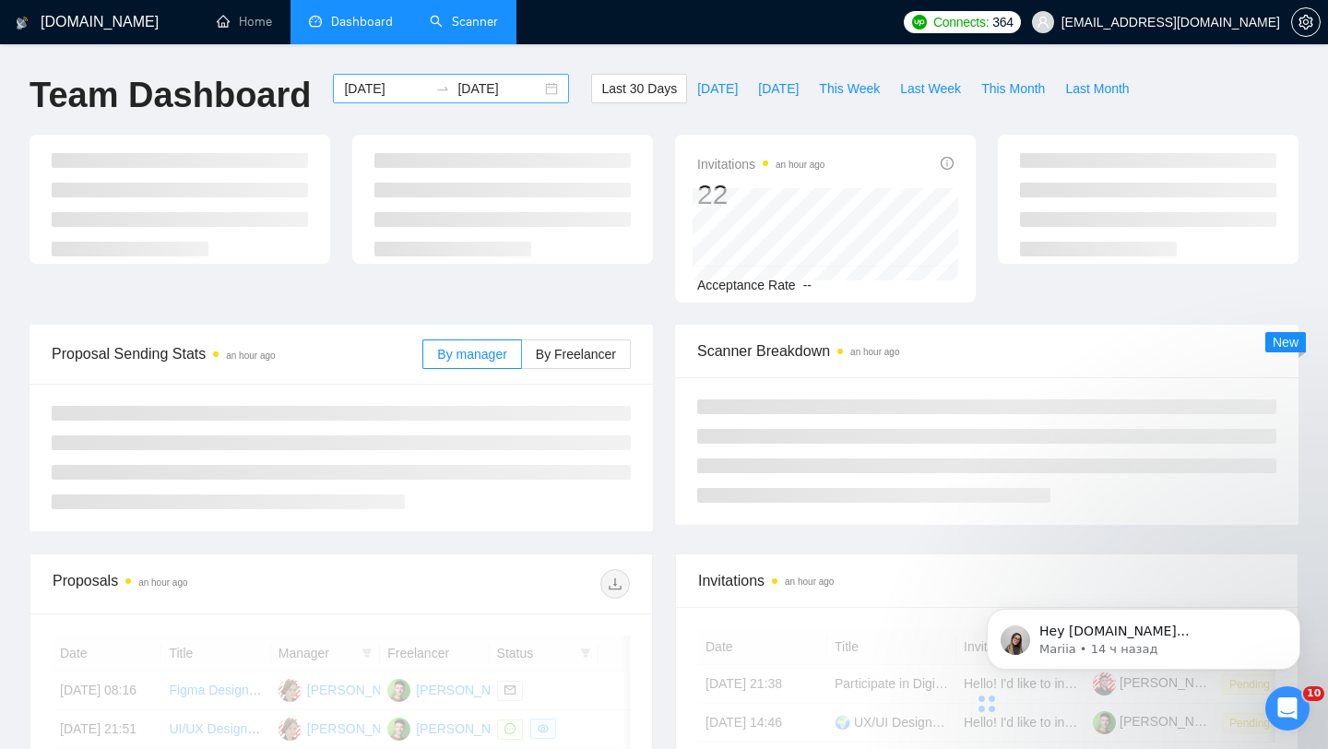
click at [537, 89] on div "[DATE] [DATE]" at bounding box center [451, 89] width 236 height 30
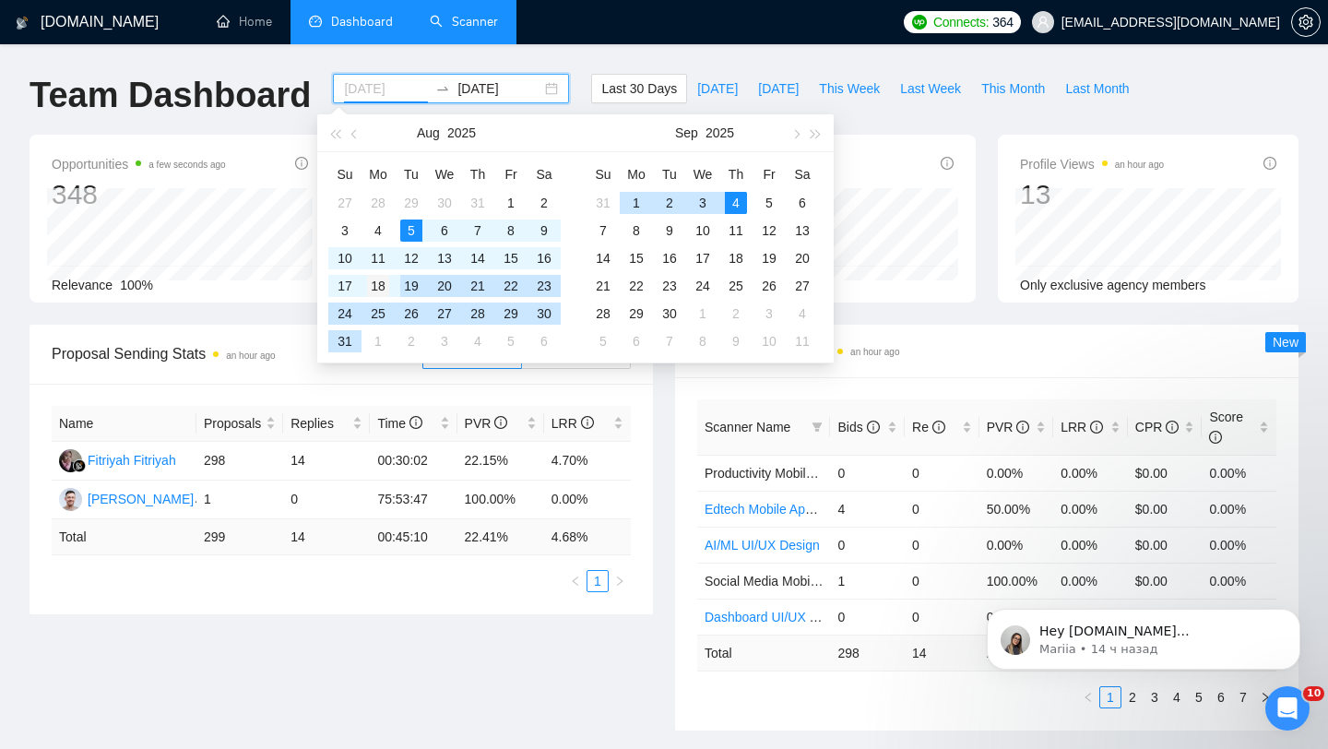
type input "[DATE]"
click at [381, 289] on div "18" at bounding box center [378, 286] width 22 height 22
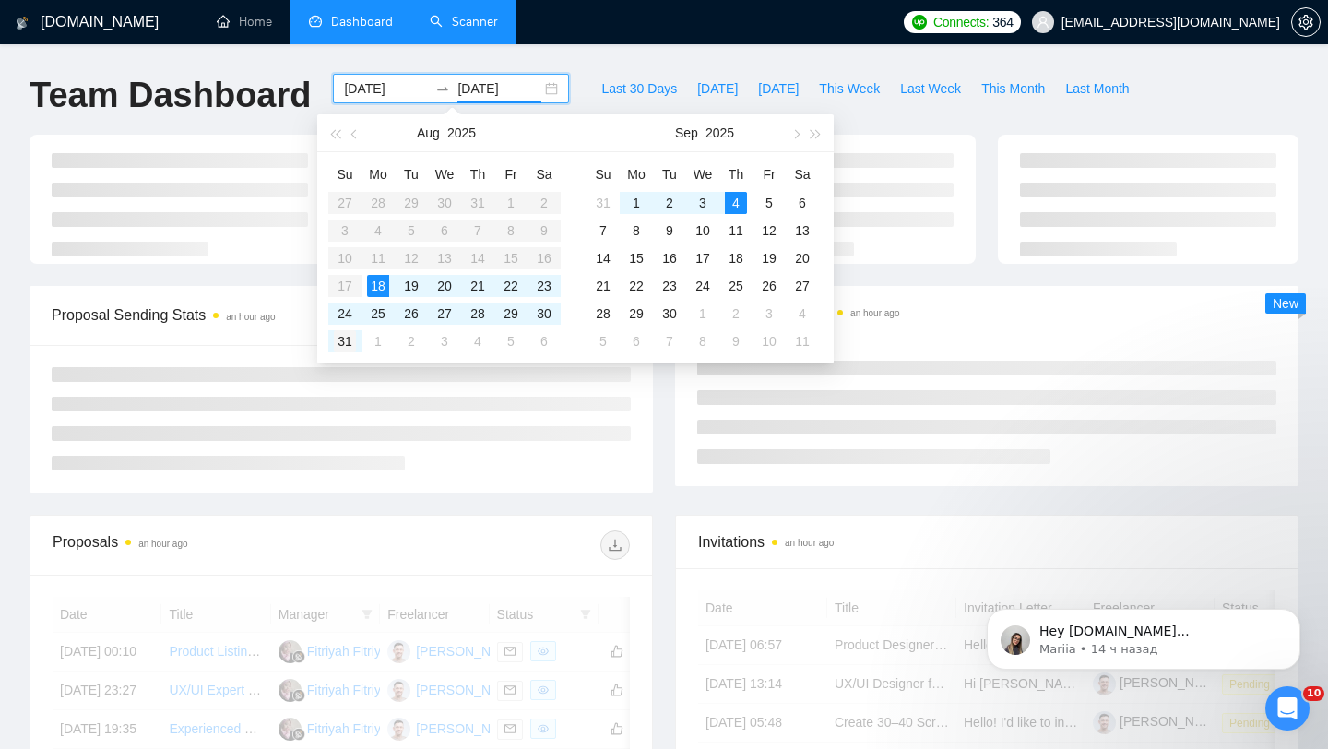
type input "[DATE]"
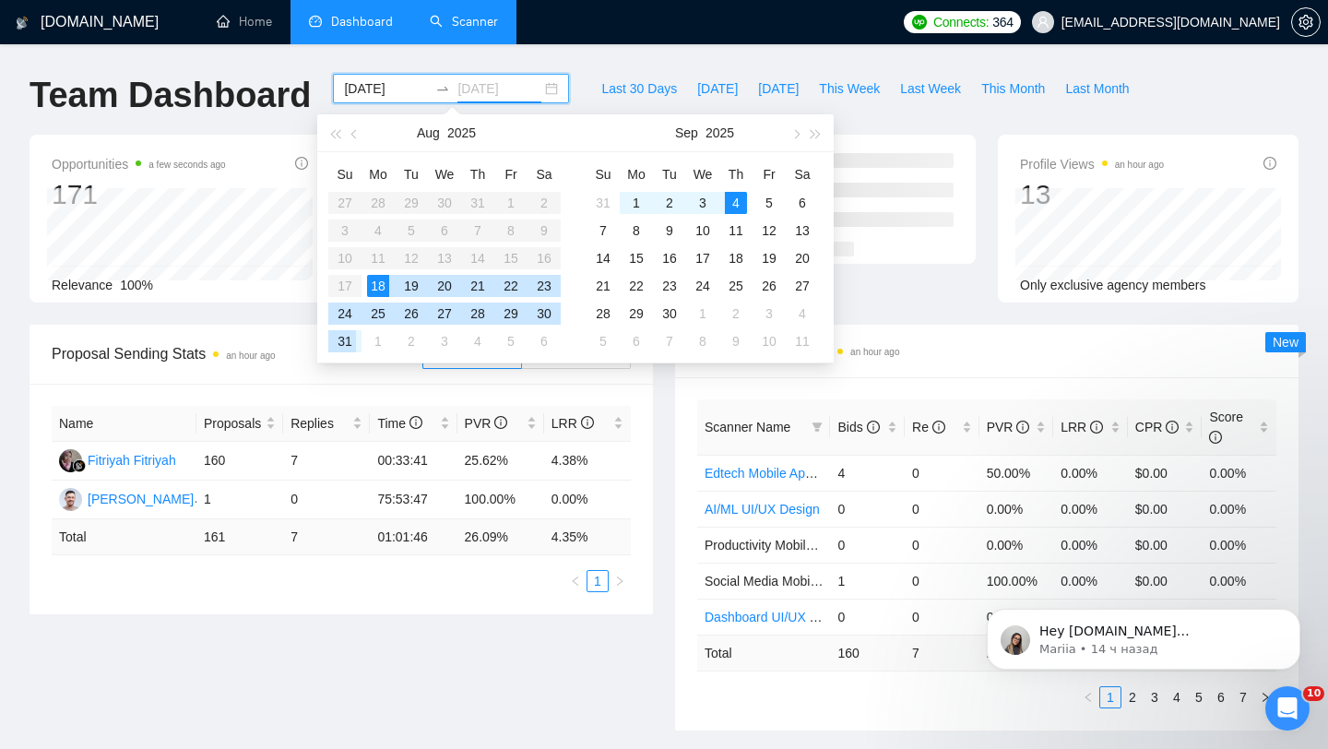
click at [344, 343] on div "31" at bounding box center [345, 341] width 22 height 22
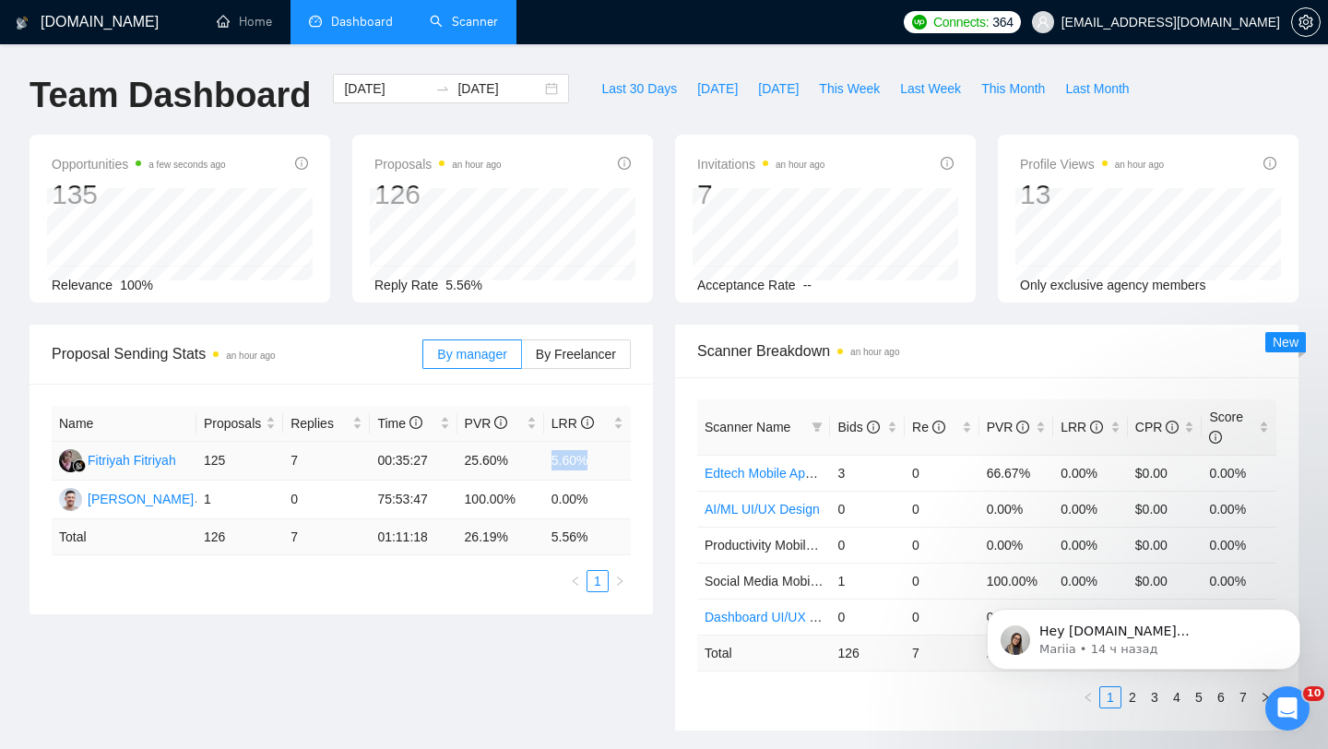
drag, startPoint x: 548, startPoint y: 460, endPoint x: 621, endPoint y: 460, distance: 72.9
click at [621, 460] on td "5.60%" at bounding box center [587, 461] width 87 height 39
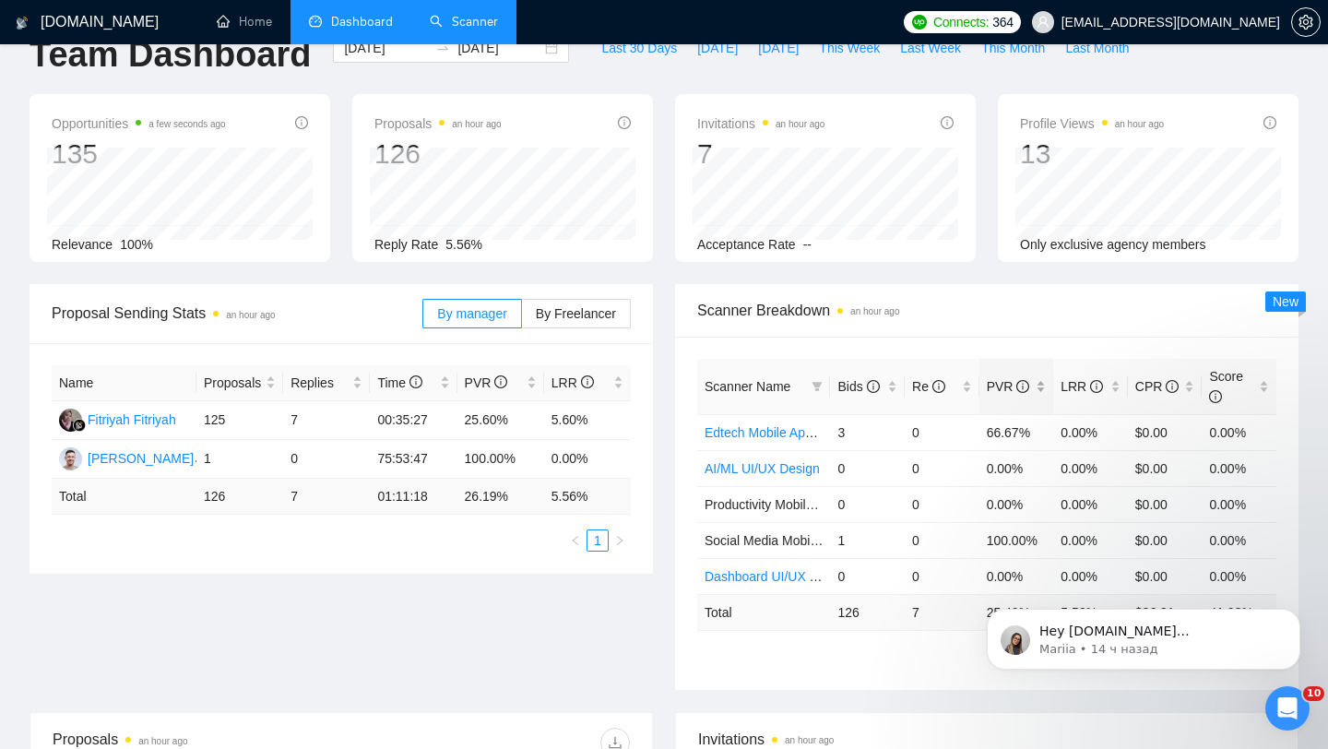
click at [1029, 382] on span "PVR" at bounding box center [1010, 386] width 46 height 20
click at [1029, 381] on span "PVR" at bounding box center [1010, 386] width 46 height 20
click at [1110, 376] on div "LRR" at bounding box center [1091, 386] width 60 height 20
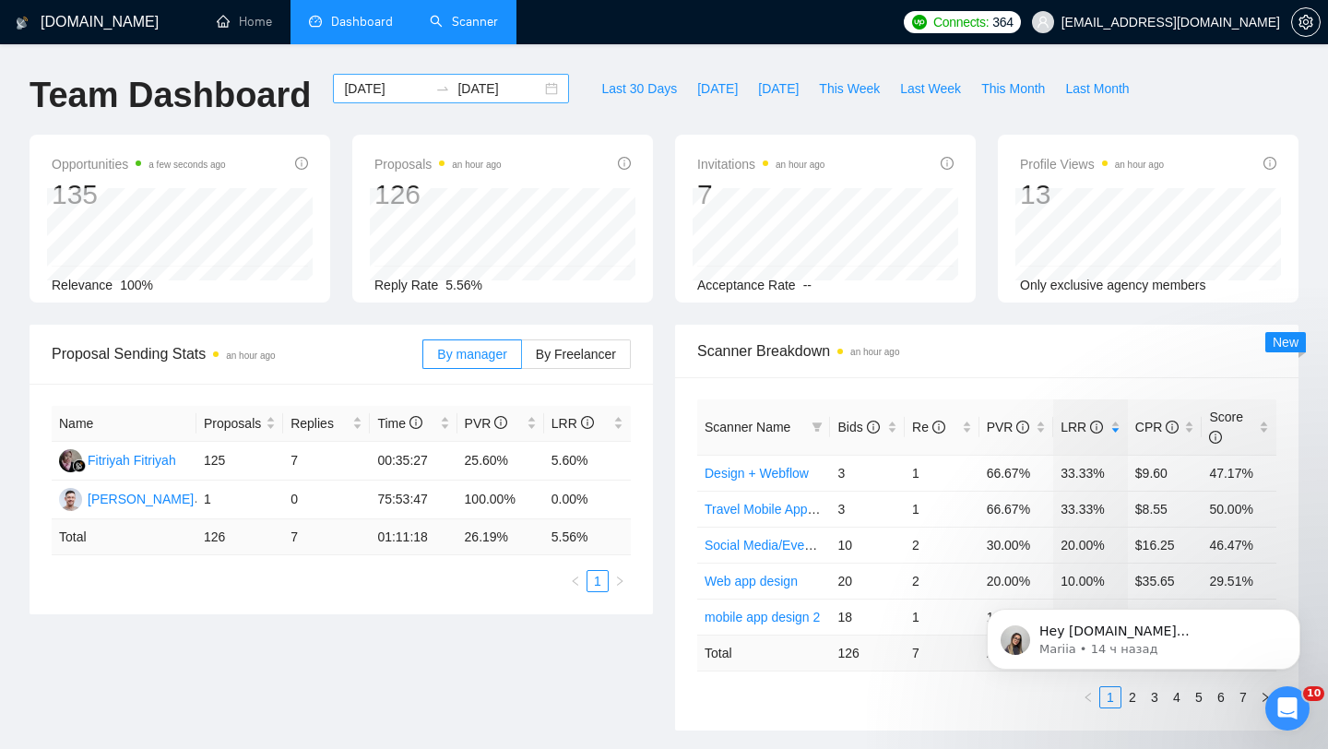
click at [531, 95] on div "[DATE] [DATE]" at bounding box center [451, 89] width 236 height 30
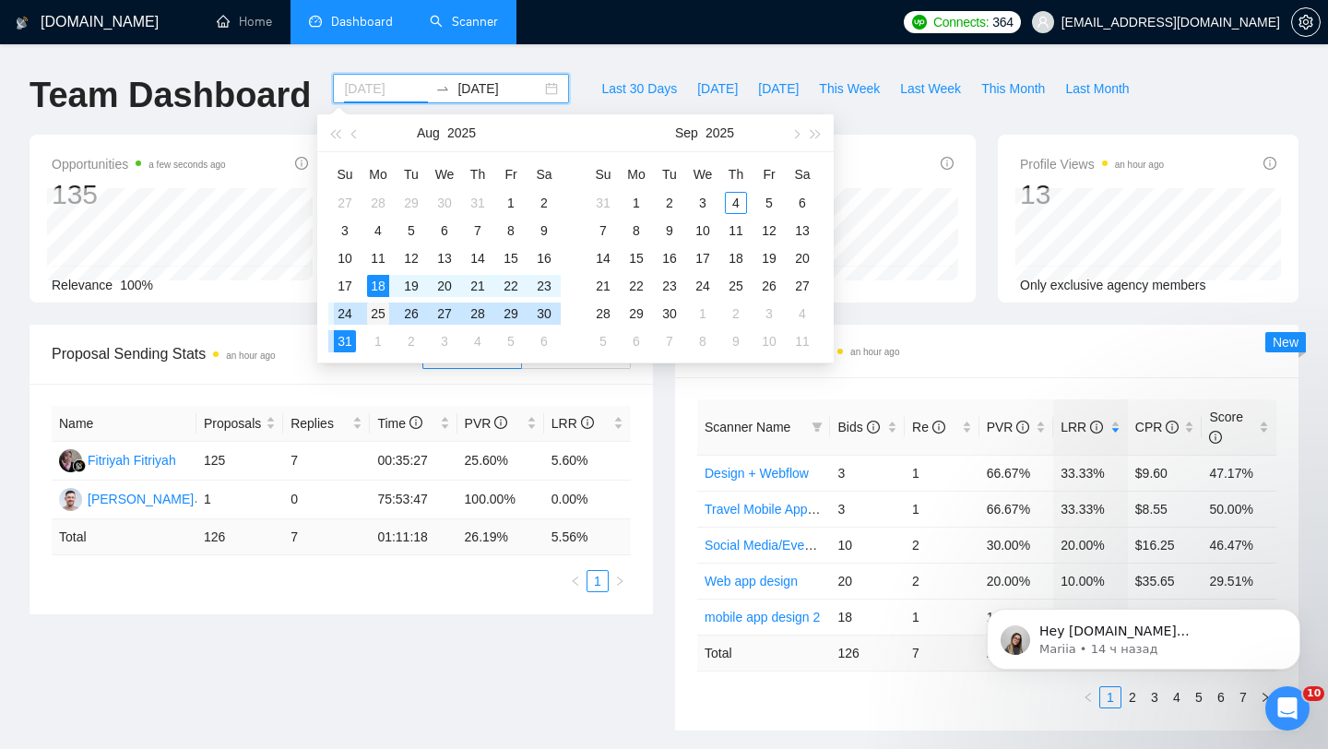
type input "[DATE]"
click at [379, 310] on div "25" at bounding box center [378, 314] width 22 height 22
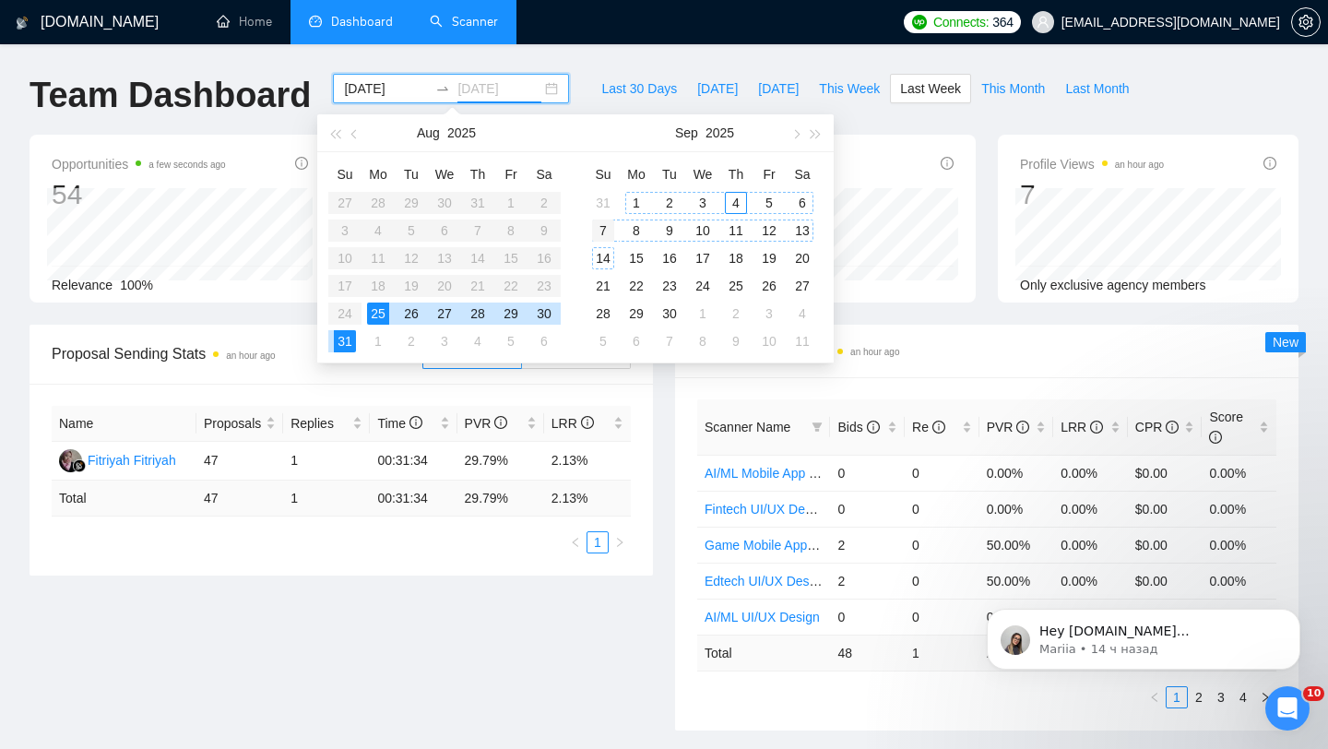
type input "[DATE]"
click at [606, 232] on div "7" at bounding box center [603, 231] width 22 height 22
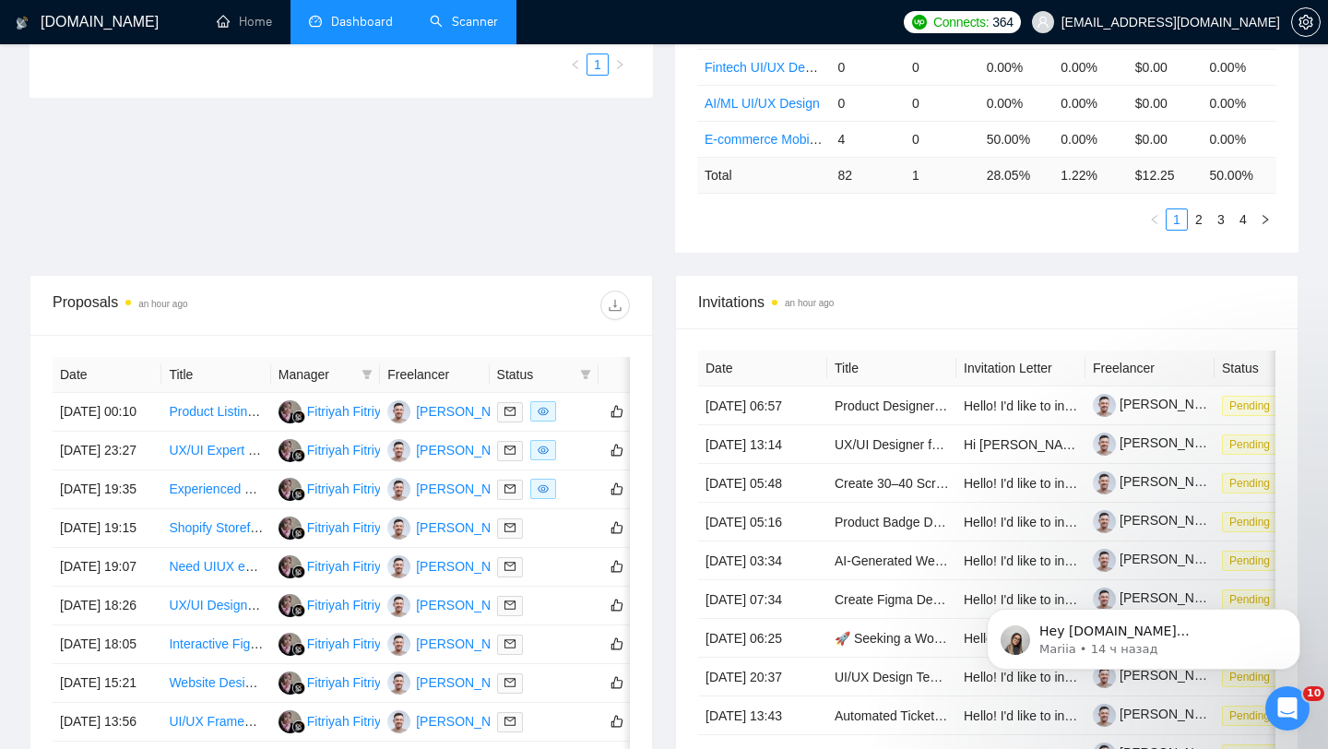
scroll to position [699, 0]
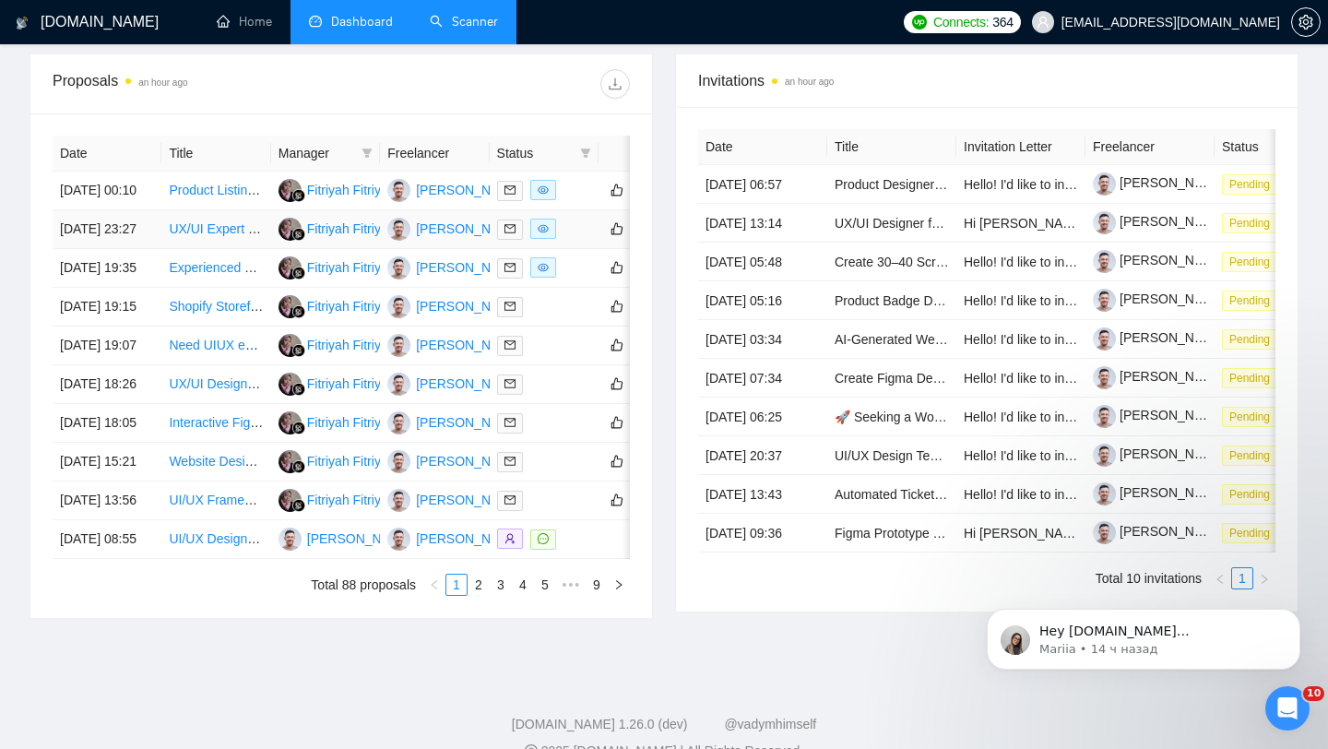
click at [581, 240] on div at bounding box center [544, 229] width 94 height 21
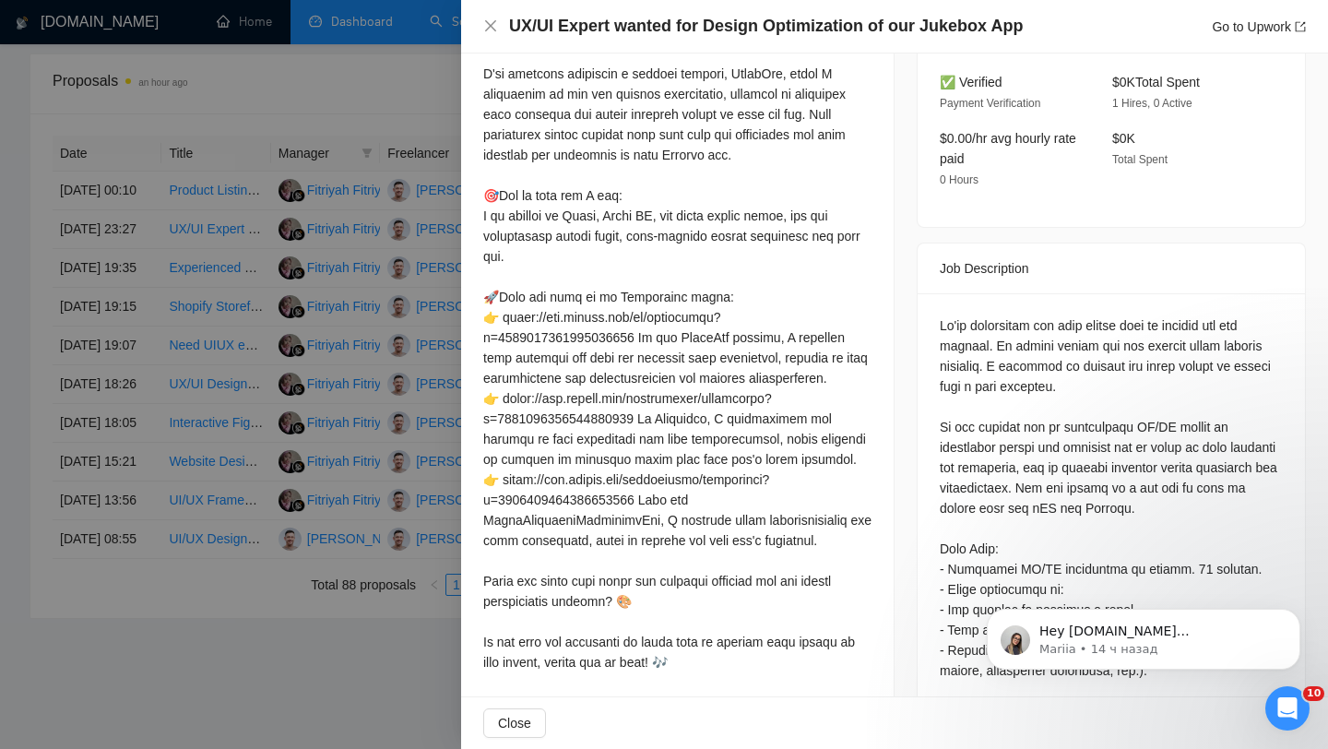
scroll to position [629, 0]
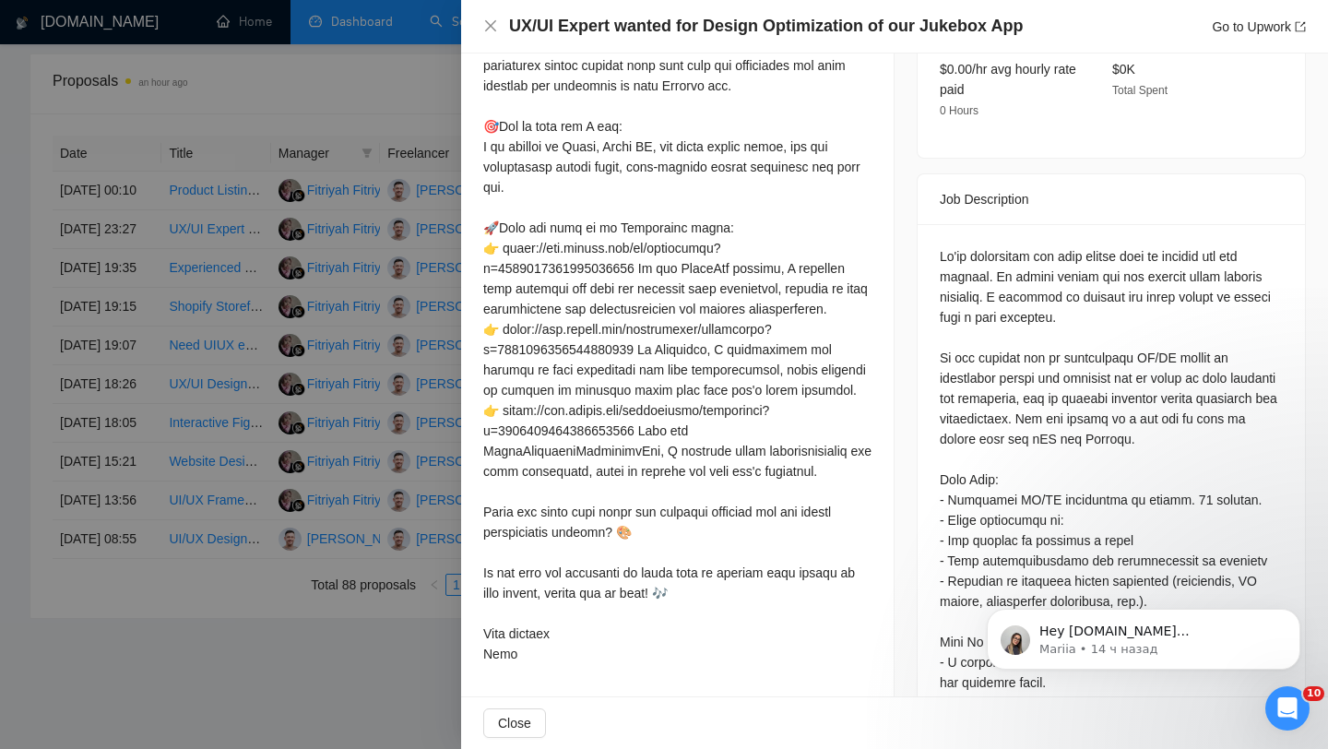
click at [442, 404] on div at bounding box center [664, 374] width 1328 height 749
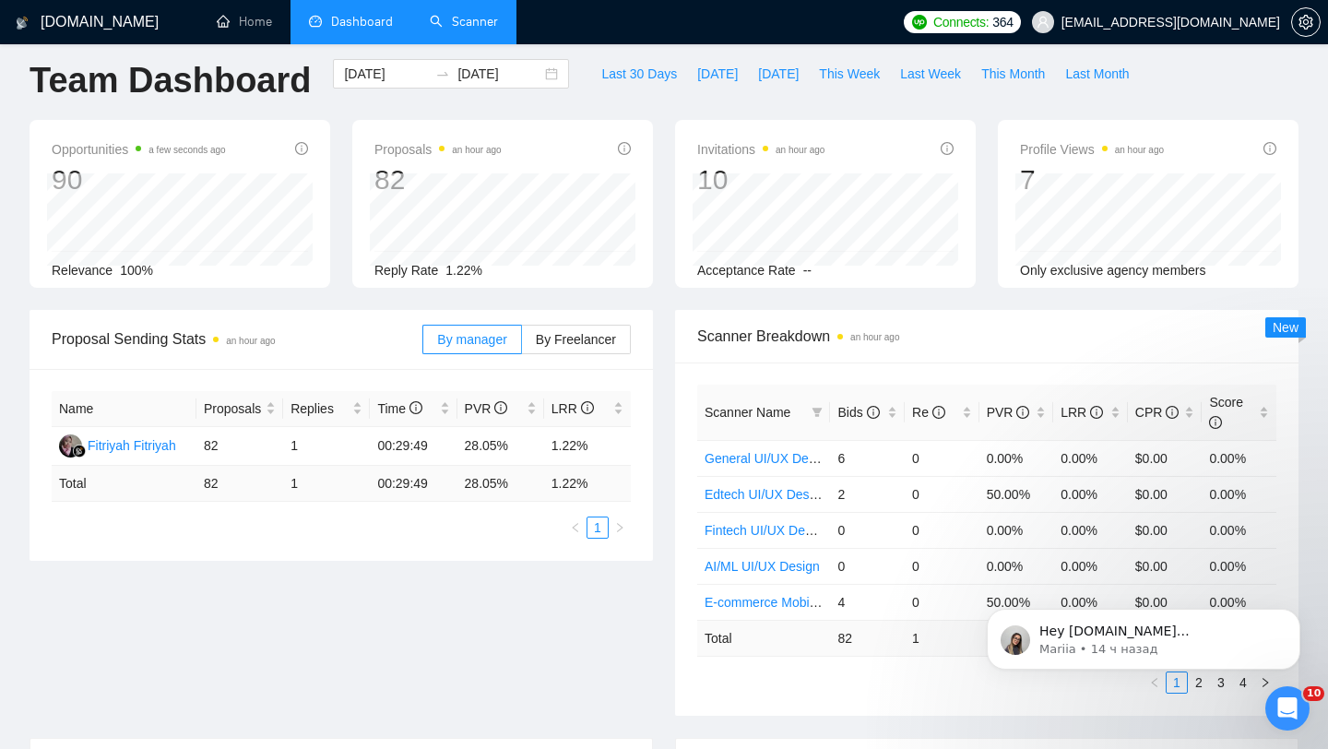
scroll to position [0, 0]
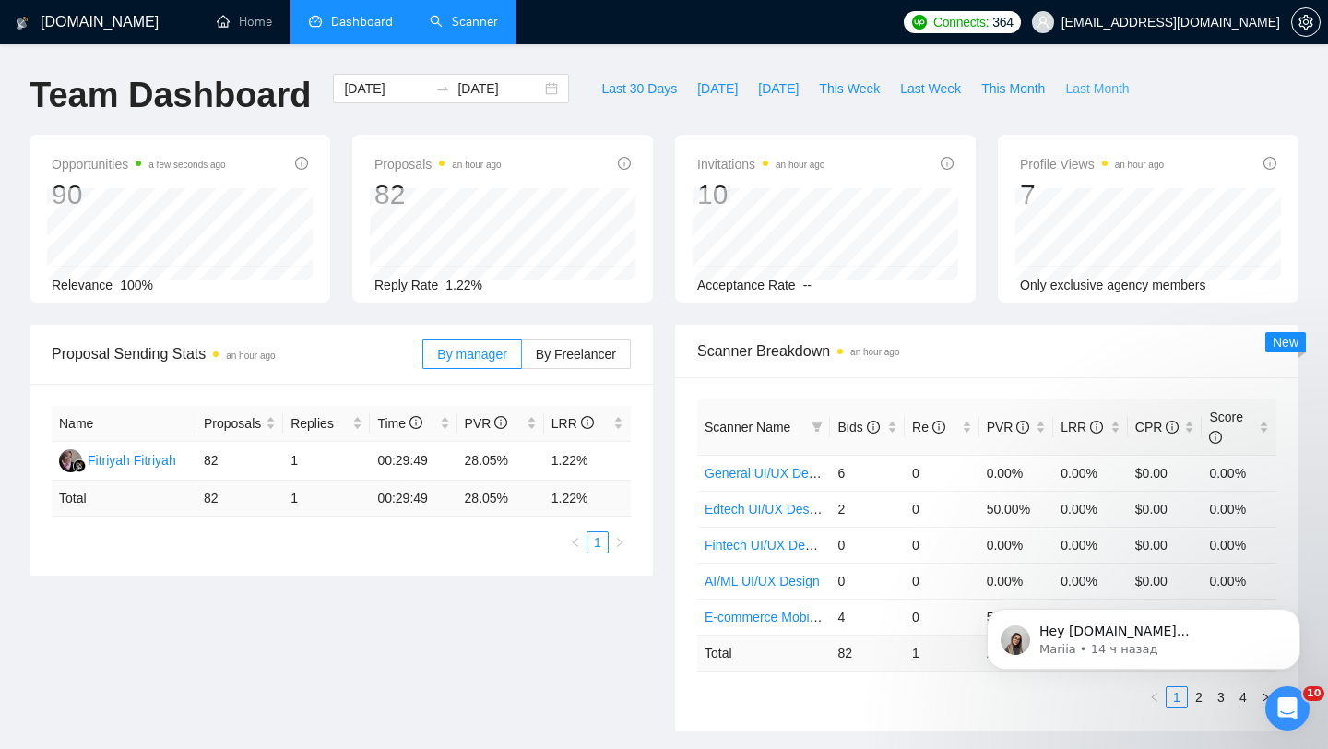
click at [1103, 94] on span "Last Month" at bounding box center [1097, 88] width 64 height 20
type input "[DATE]"
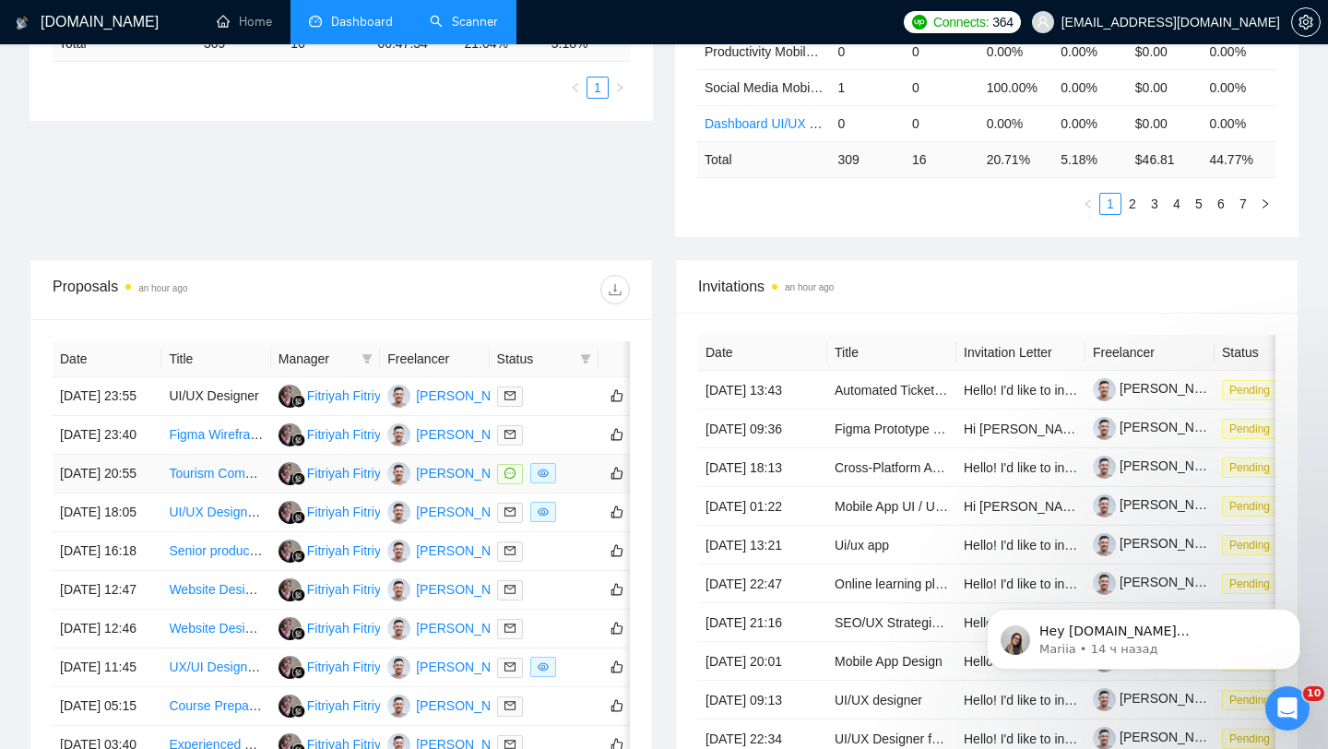
scroll to position [591, 0]
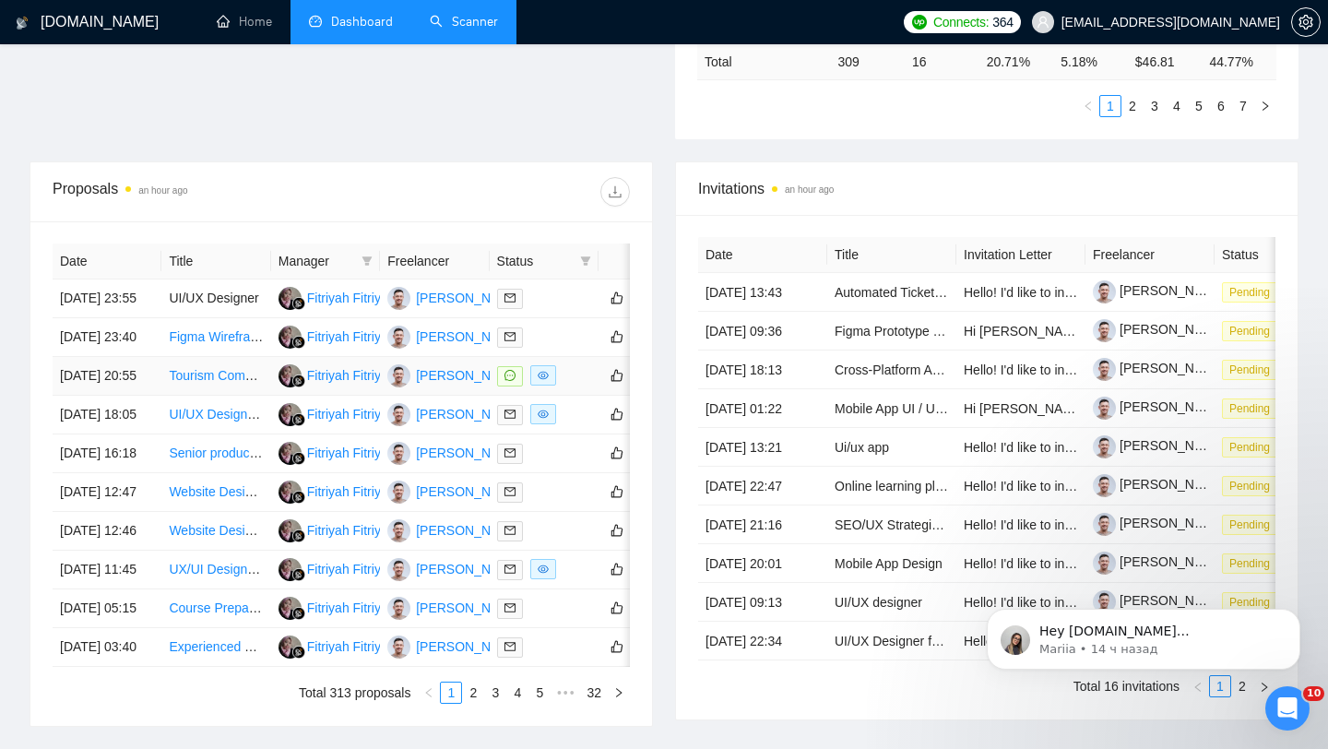
click at [577, 396] on td at bounding box center [544, 376] width 109 height 39
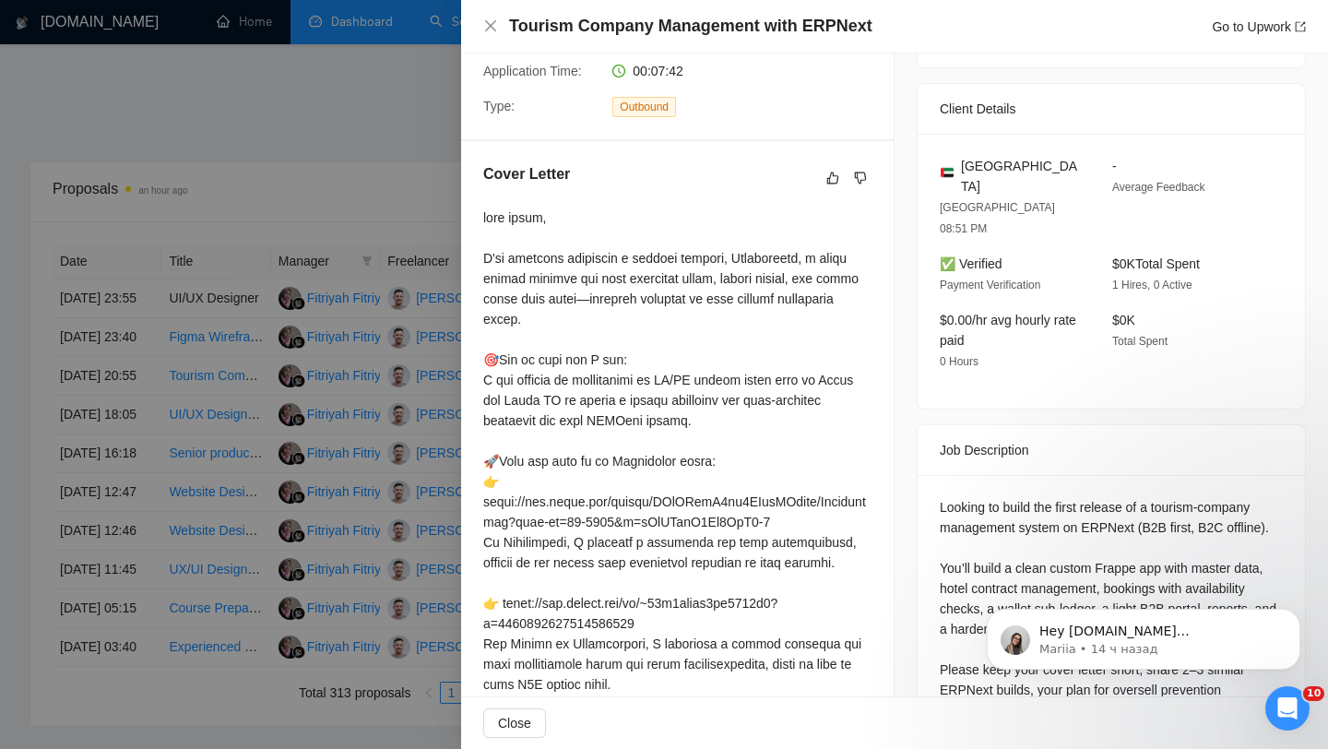
scroll to position [356, 0]
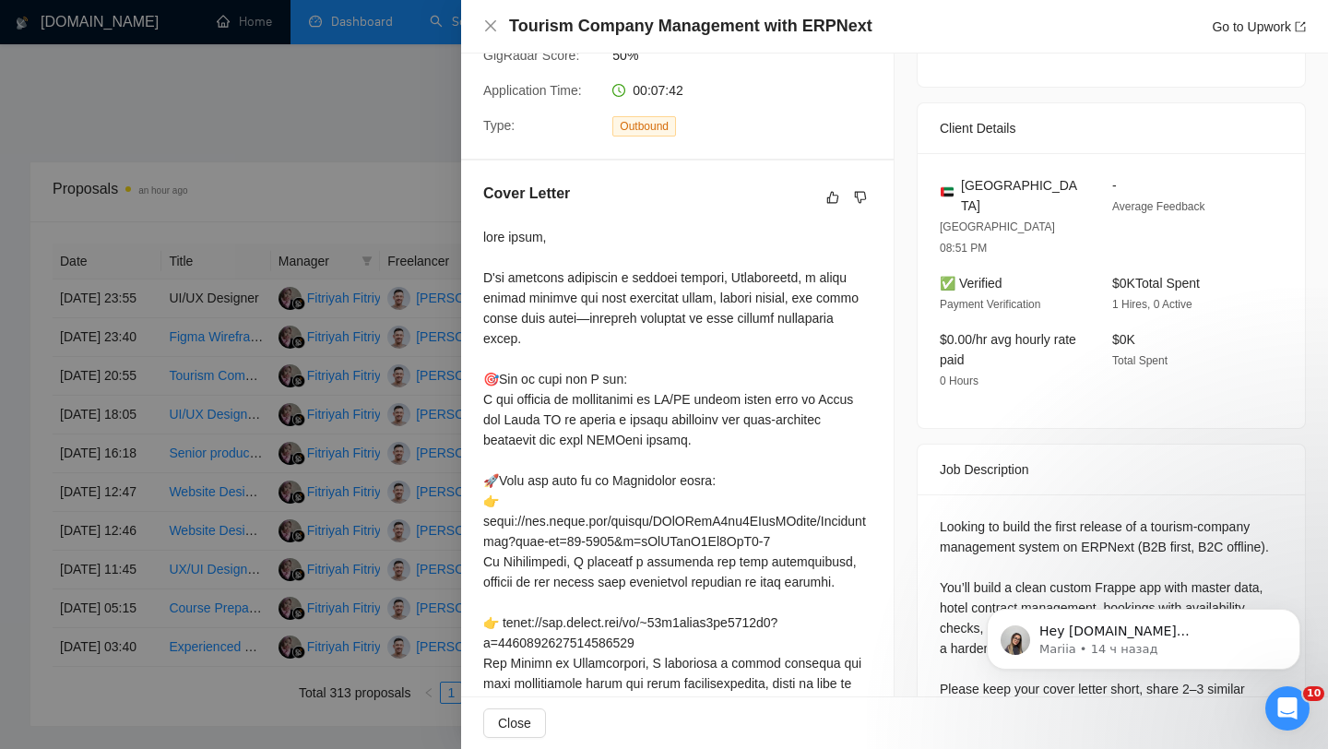
click at [445, 466] on div at bounding box center [664, 374] width 1328 height 749
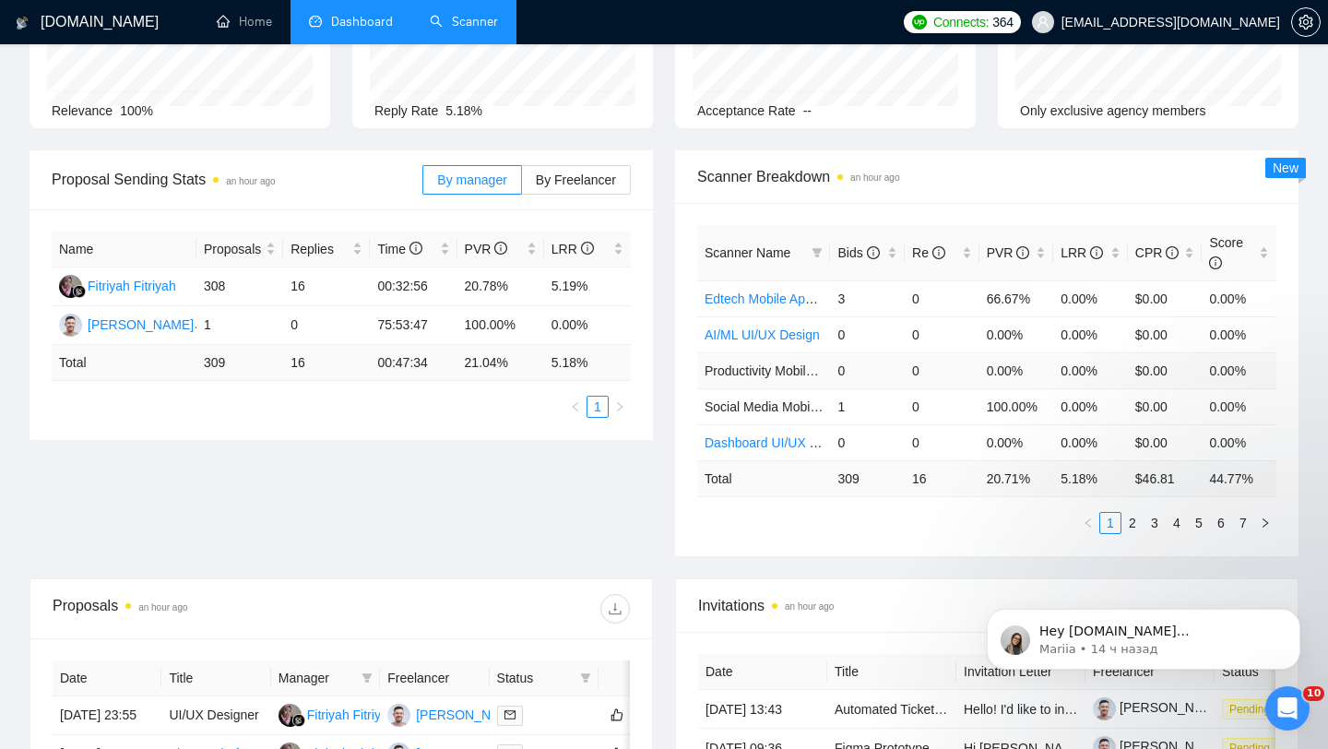
scroll to position [196, 0]
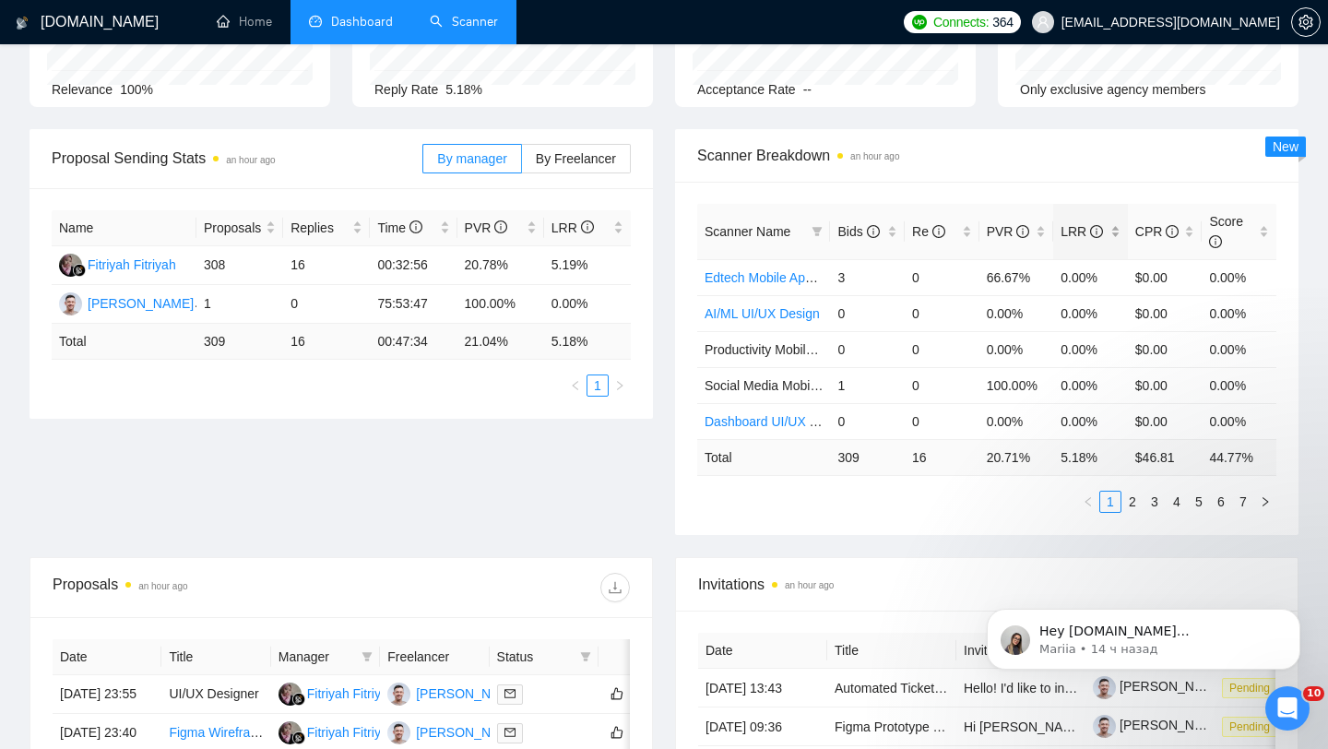
click at [1107, 221] on div "LRR" at bounding box center [1091, 231] width 60 height 20
click at [787, 287] on td "Travel Mobile App scanner" at bounding box center [763, 277] width 133 height 36
click at [750, 348] on link "Social Media/Events app design" at bounding box center [797, 349] width 184 height 15
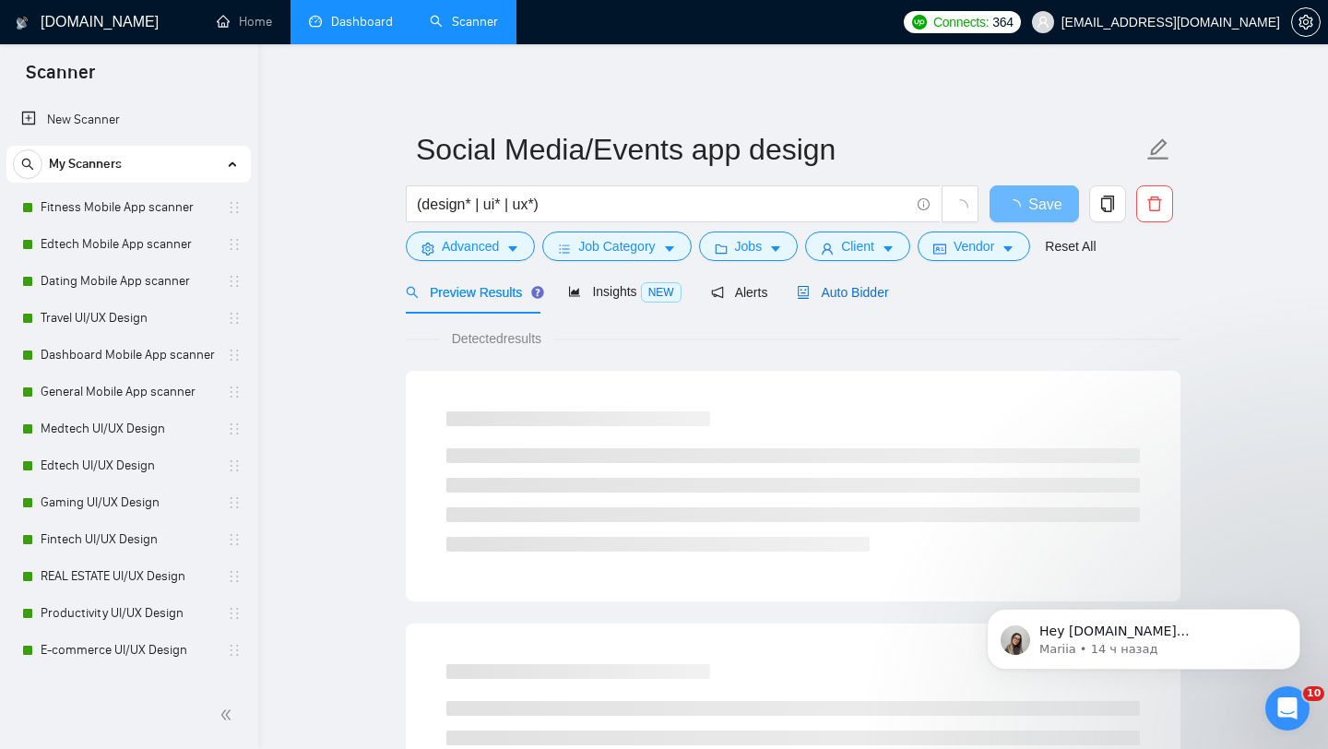
click at [838, 300] on div "Auto Bidder" at bounding box center [842, 292] width 91 height 20
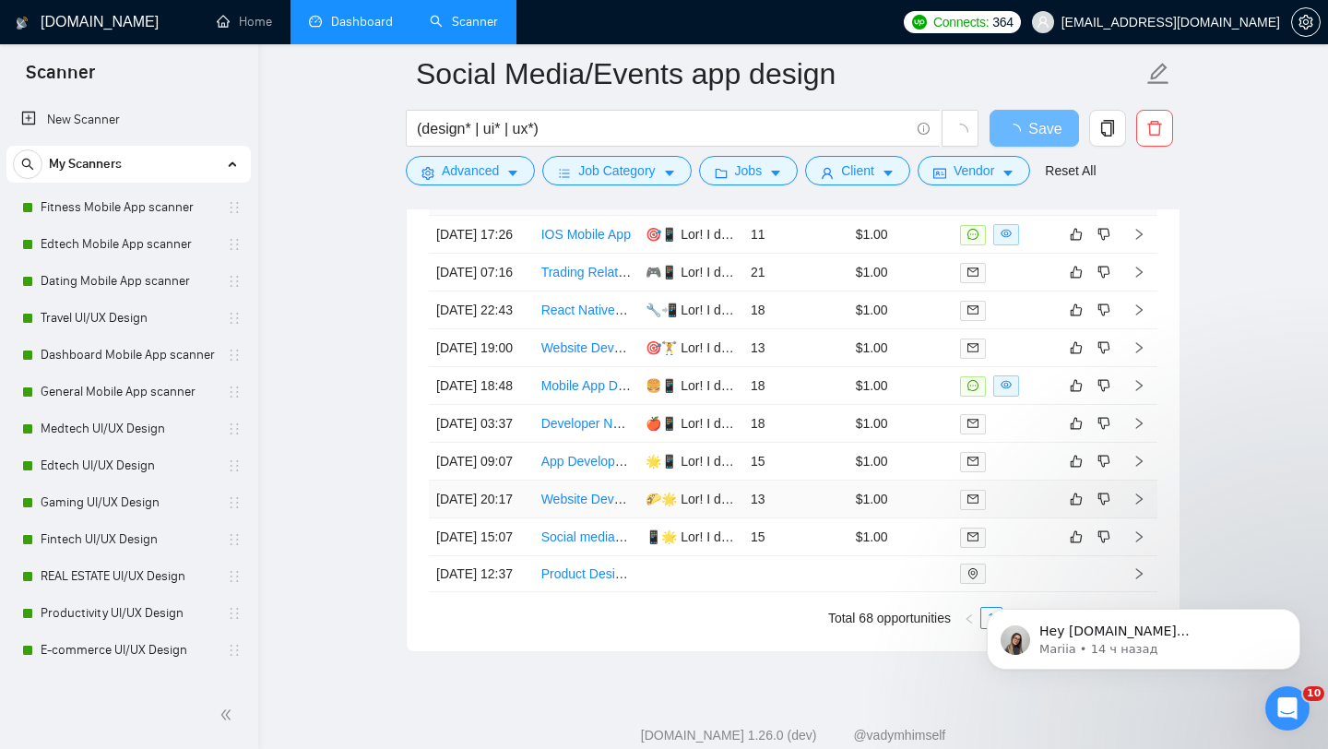
scroll to position [4597, 0]
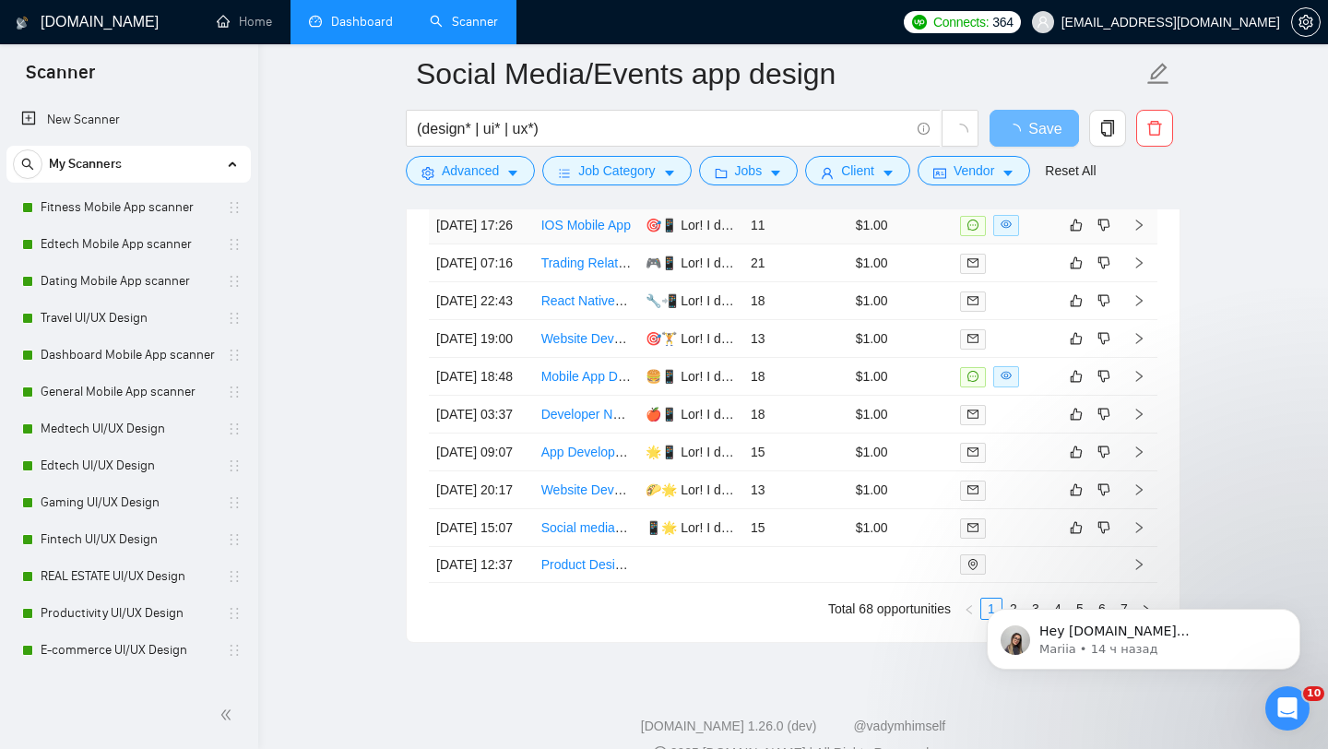
click at [1039, 244] on td at bounding box center [1005, 226] width 105 height 38
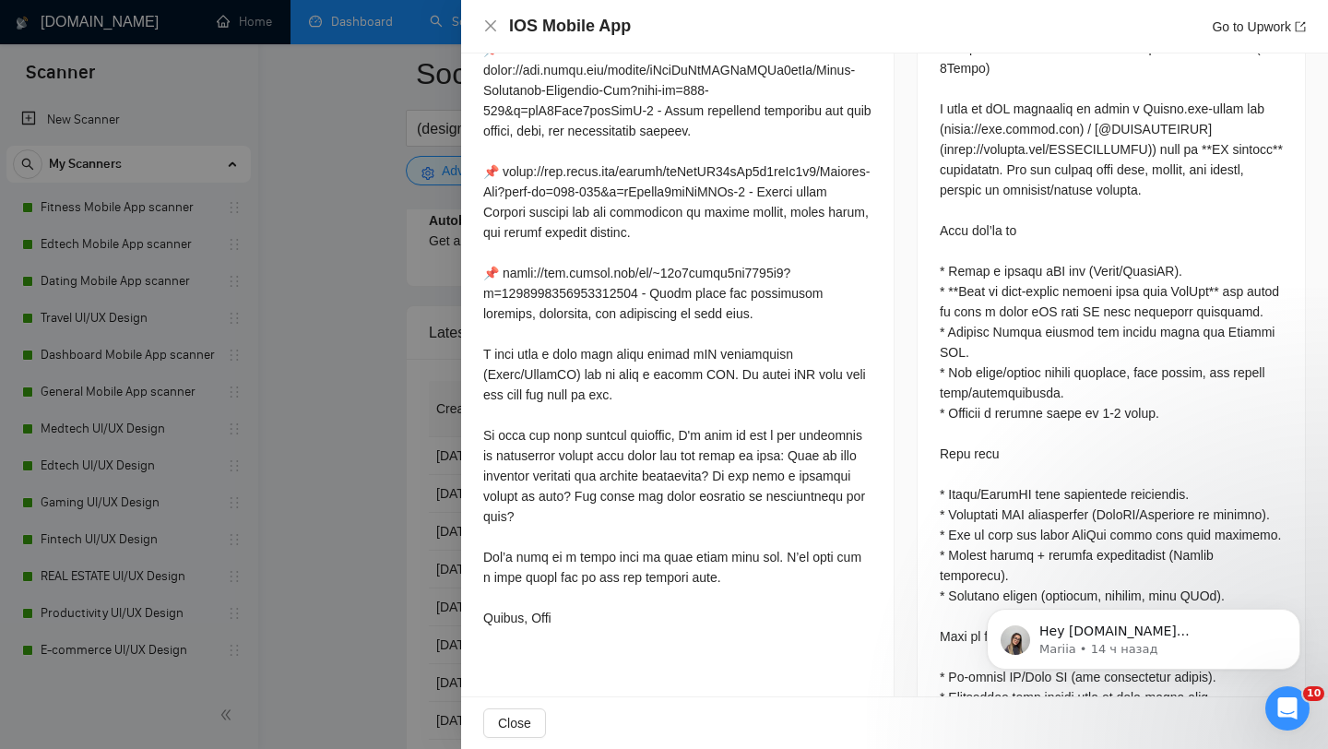
scroll to position [829, 0]
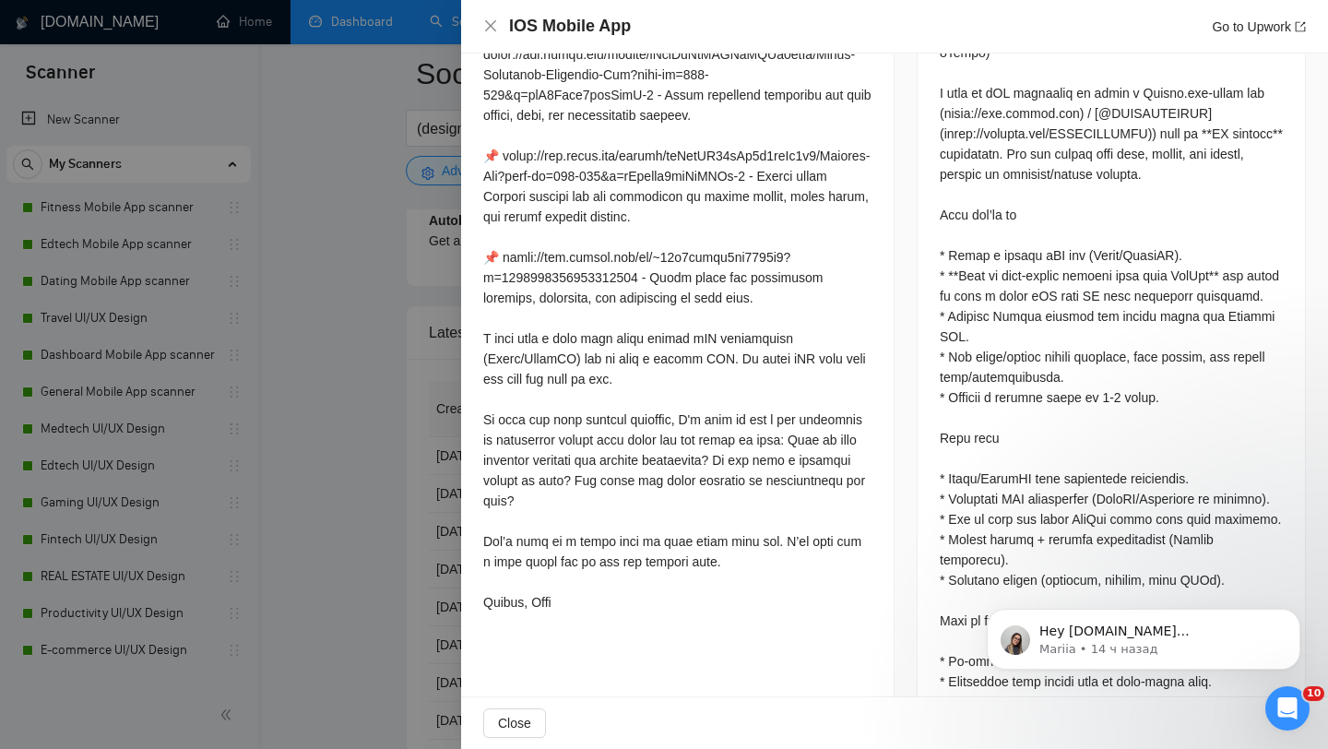
click at [332, 359] on div at bounding box center [664, 374] width 1328 height 749
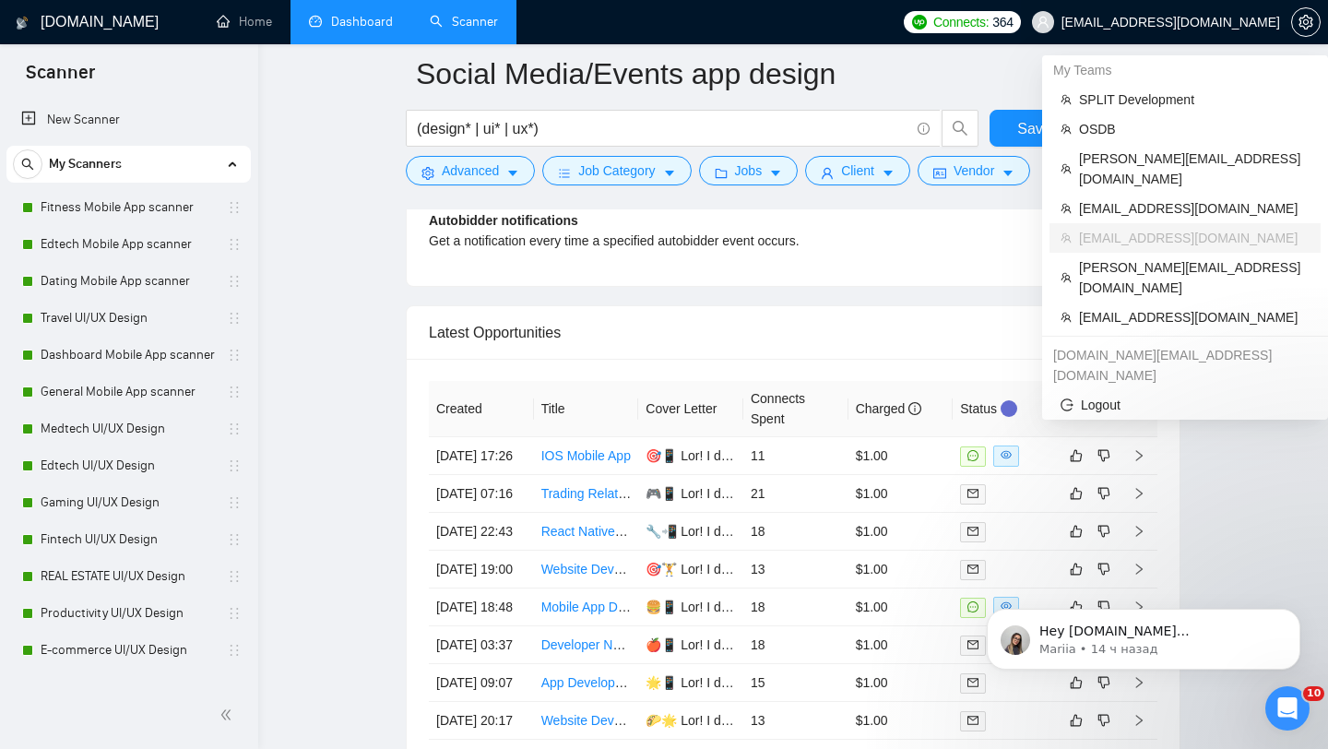
click at [1211, 22] on span "[EMAIL_ADDRESS][DOMAIN_NAME]" at bounding box center [1171, 22] width 219 height 0
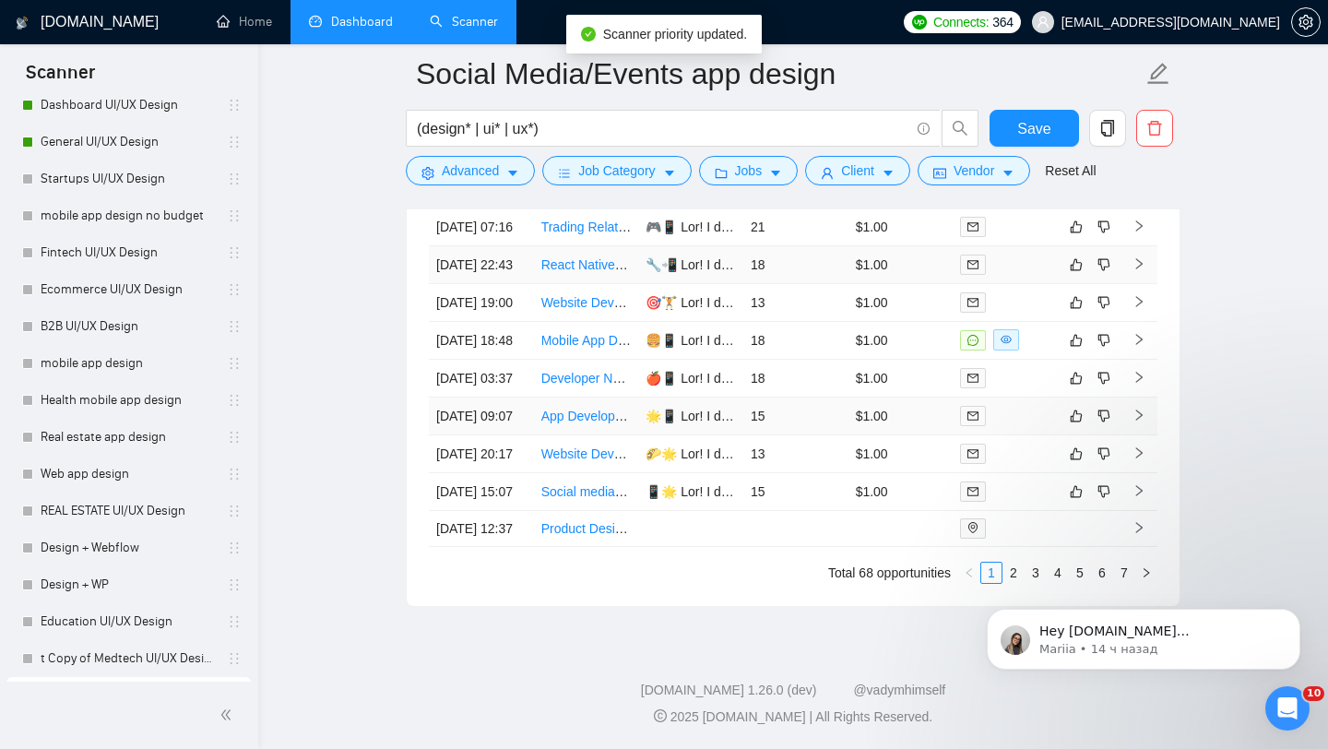
scroll to position [4794, 0]
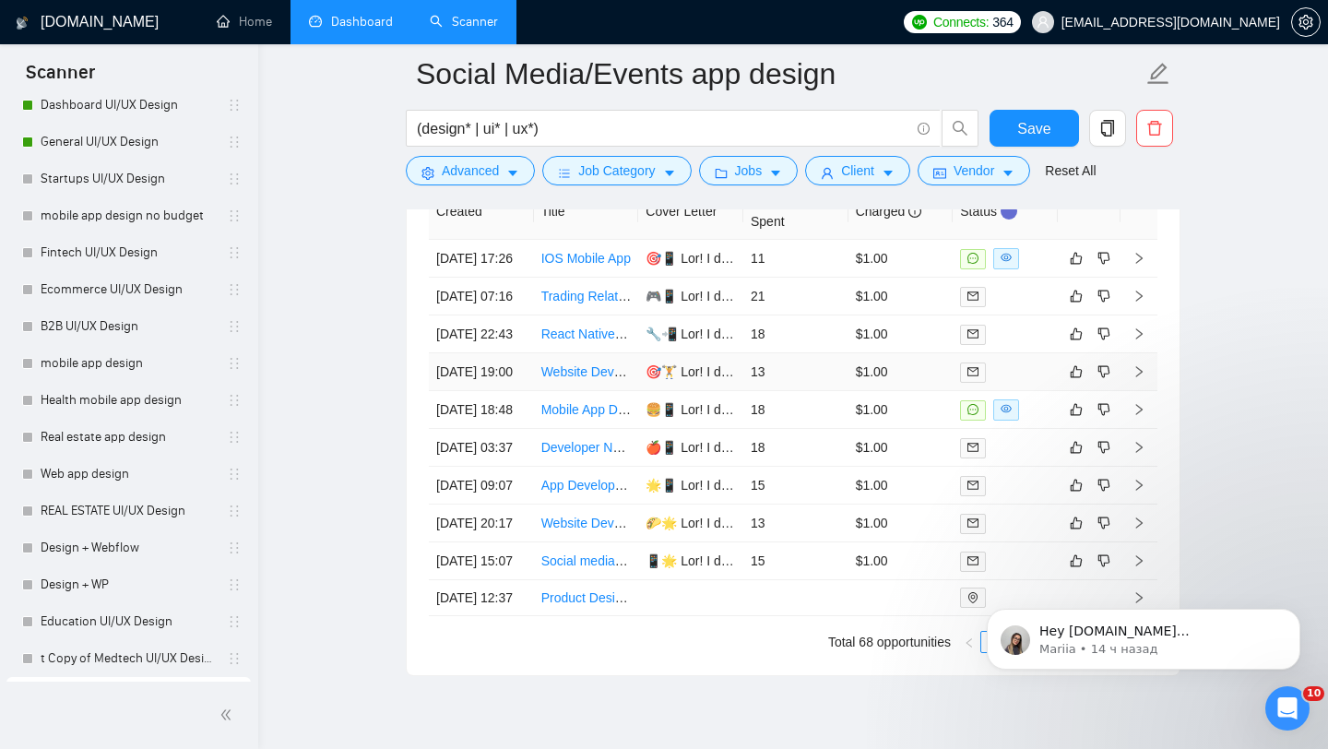
click at [802, 391] on td "13" at bounding box center [795, 372] width 105 height 38
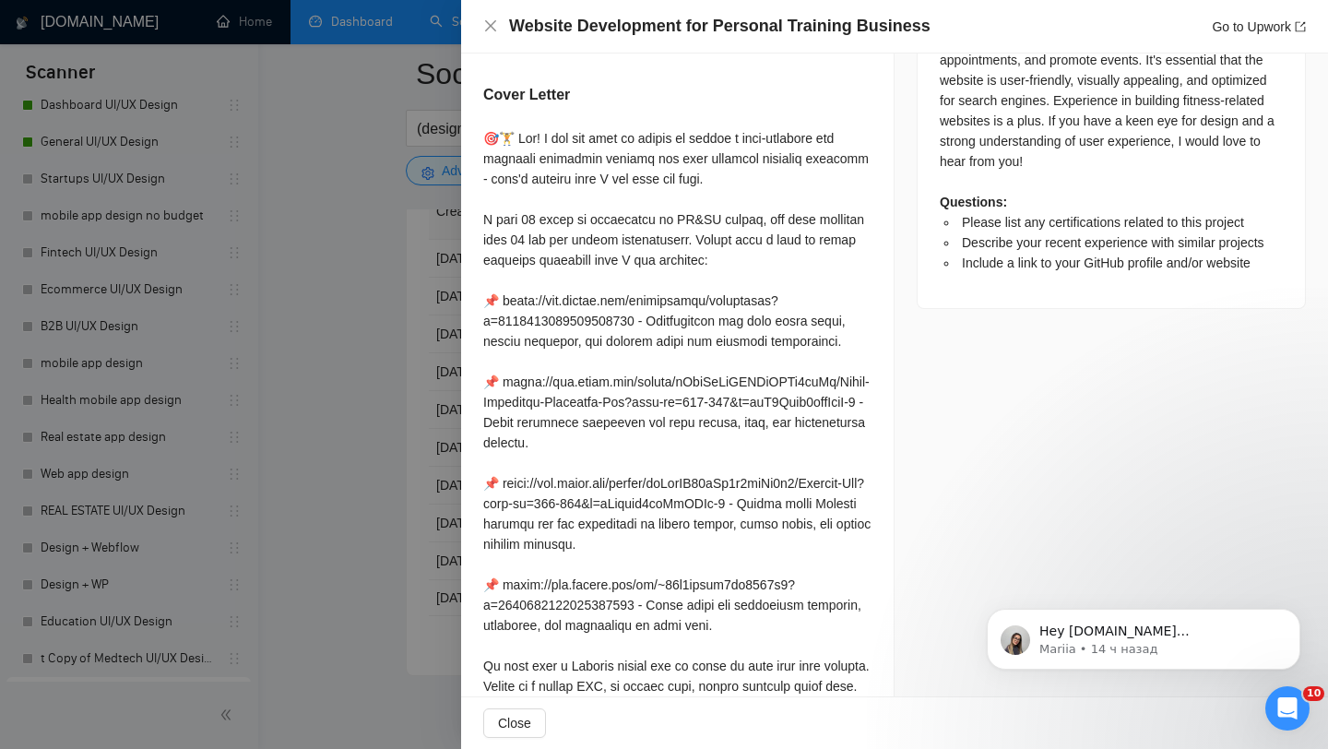
scroll to position [927, 0]
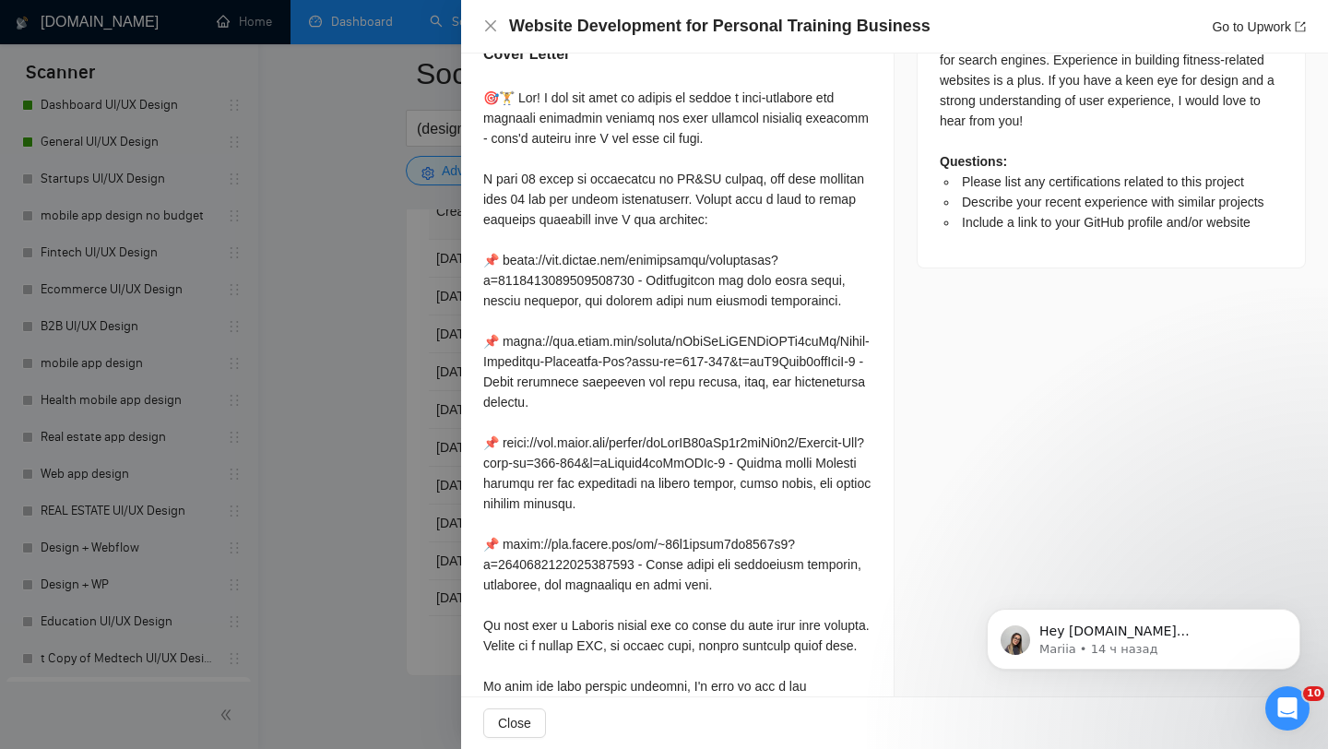
click at [353, 253] on div at bounding box center [664, 374] width 1328 height 749
